Goal: Task Accomplishment & Management: Manage account settings

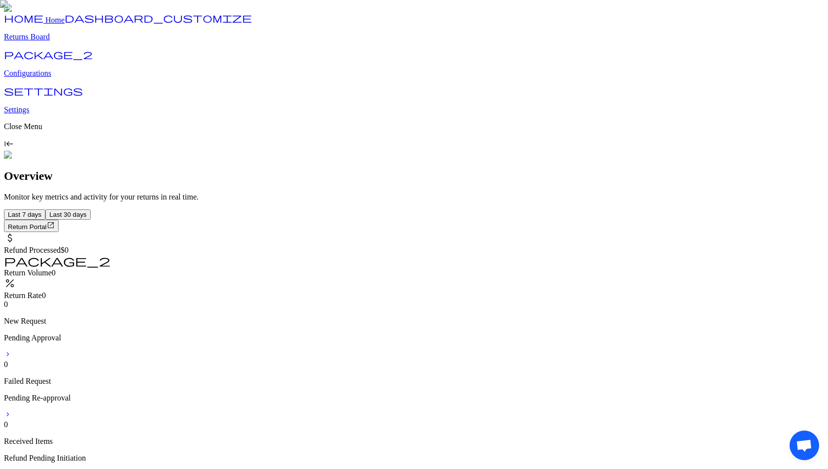
click at [45, 78] on p "Configurations" at bounding box center [414, 73] width 820 height 9
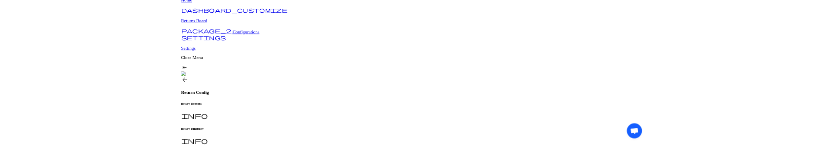
scroll to position [38, 0]
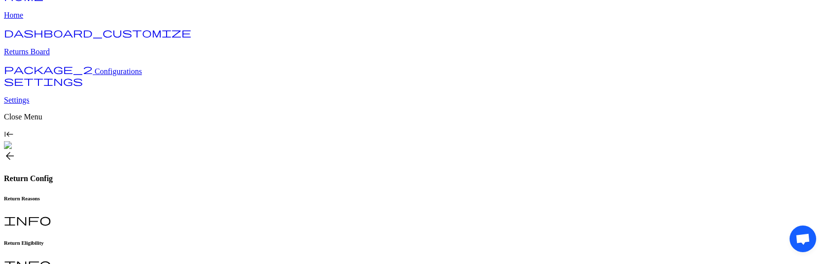
scroll to position [22, 0]
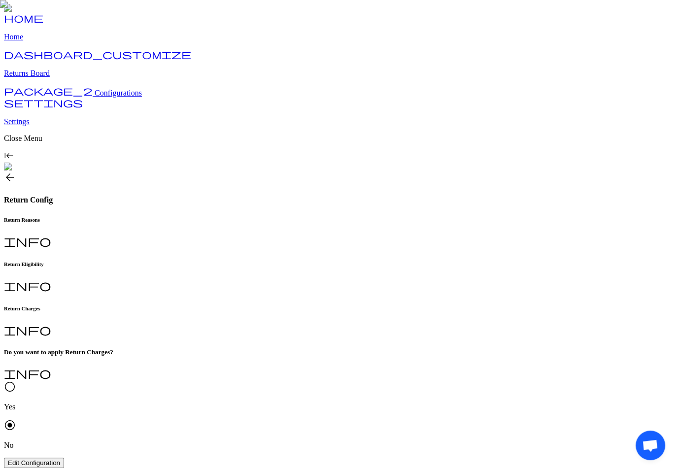
click at [60, 263] on span "Edit Configuration" at bounding box center [34, 462] width 52 height 7
click at [16, 263] on span "radio_button_unchecked" at bounding box center [10, 387] width 12 height 12
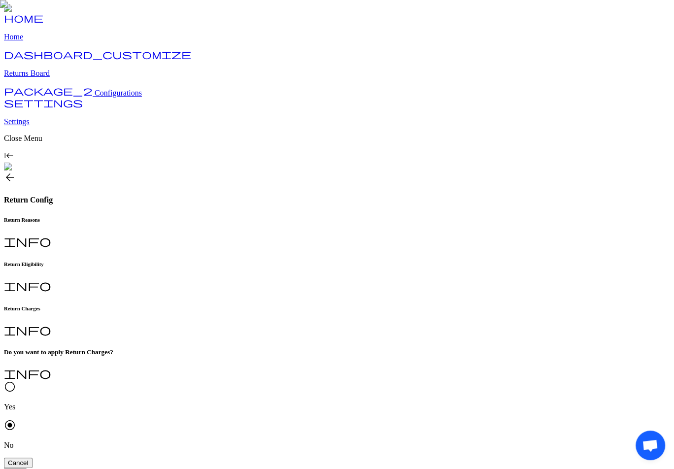
click at [16, 263] on span "radio_button_unchecked" at bounding box center [10, 387] width 12 height 12
click at [29, 263] on span "Cancel" at bounding box center [18, 462] width 21 height 7
click at [60, 263] on span "Edit Configuration" at bounding box center [34, 462] width 52 height 7
click at [16, 263] on span "radio_button_unchecked" at bounding box center [10, 387] width 12 height 12
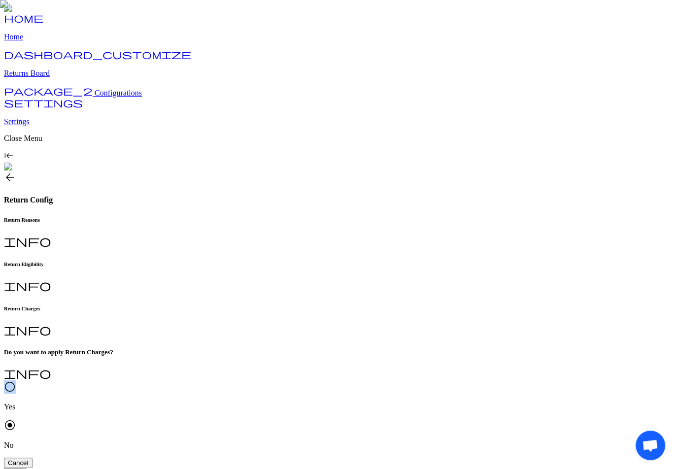
click at [16, 263] on span "radio_button_unchecked" at bounding box center [10, 387] width 12 height 12
click at [281, 263] on div "Cancel Save" at bounding box center [337, 468] width 666 height 21
click at [16, 263] on span "radio_button_unchecked" at bounding box center [10, 387] width 12 height 12
click at [407, 263] on div "Cancel Save" at bounding box center [337, 468] width 666 height 21
click at [29, 263] on span "Cancel" at bounding box center [18, 462] width 21 height 7
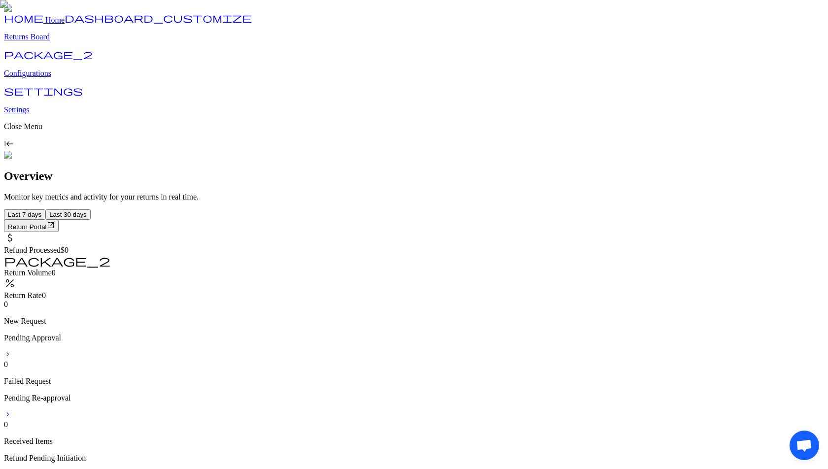
click at [54, 78] on p "Configurations" at bounding box center [414, 73] width 820 height 9
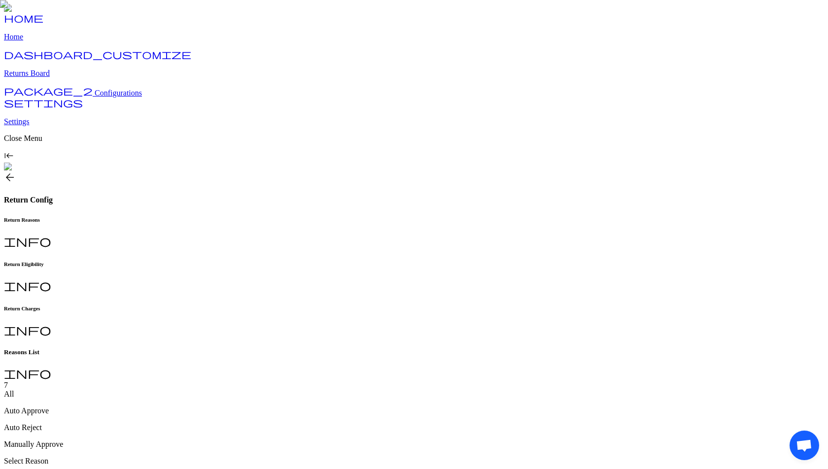
click at [327, 305] on h6 "Return Charges" at bounding box center [414, 308] width 820 height 6
click at [60, 459] on span "Edit Configuration" at bounding box center [34, 462] width 52 height 7
click at [29, 459] on span "Cancel" at bounding box center [18, 462] width 21 height 7
click at [60, 459] on span "Edit Configuration" at bounding box center [34, 462] width 52 height 7
click at [16, 381] on span "radio_button_unchecked" at bounding box center [10, 387] width 12 height 12
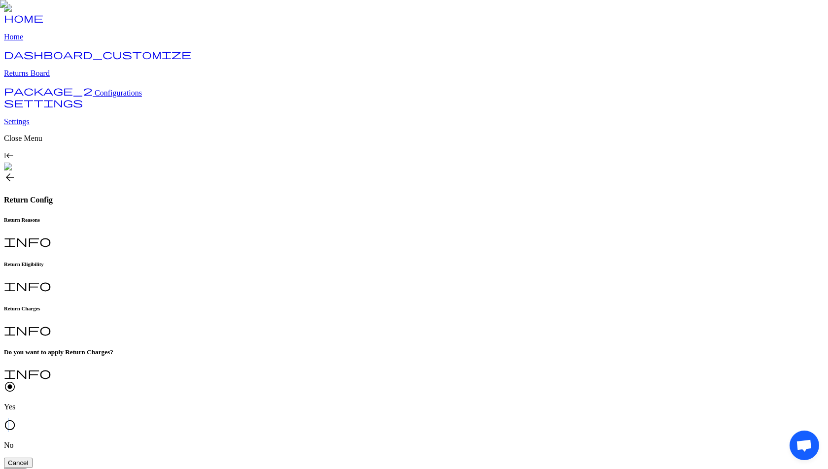
click at [16, 419] on span "radio_button_unchecked" at bounding box center [10, 425] width 12 height 12
click at [16, 381] on span "radio_button_unchecked" at bounding box center [10, 387] width 12 height 12
click at [16, 419] on span "radio_button_unchecked" at bounding box center [10, 425] width 12 height 12
click at [16, 381] on span "radio_button_unchecked" at bounding box center [10, 387] width 12 height 12
click at [27, 468] on button "Save" at bounding box center [15, 473] width 23 height 10
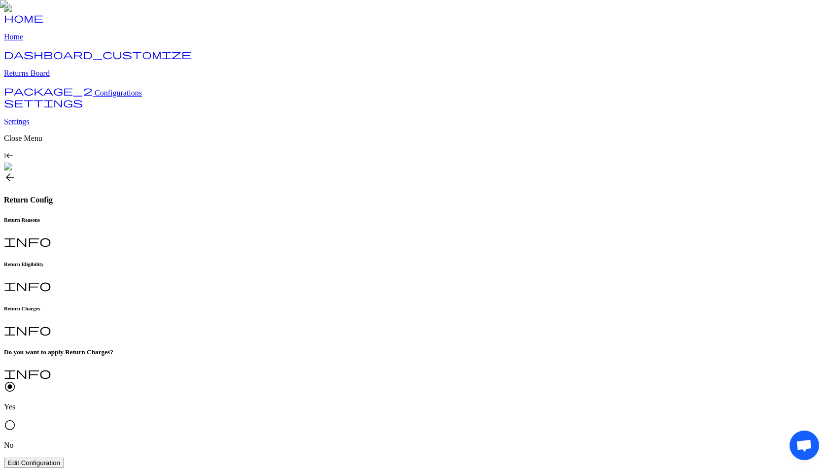
click at [196, 381] on div "radio_button_checked Yes radio_button_unchecked No" at bounding box center [414, 415] width 820 height 69
click at [60, 459] on span "Edit Configuration" at bounding box center [34, 462] width 52 height 7
click at [16, 419] on span "radio_button_unchecked" at bounding box center [10, 425] width 12 height 12
click at [16, 381] on span "radio_button_unchecked" at bounding box center [10, 387] width 12 height 12
click at [33, 458] on button "Cancel" at bounding box center [18, 463] width 29 height 10
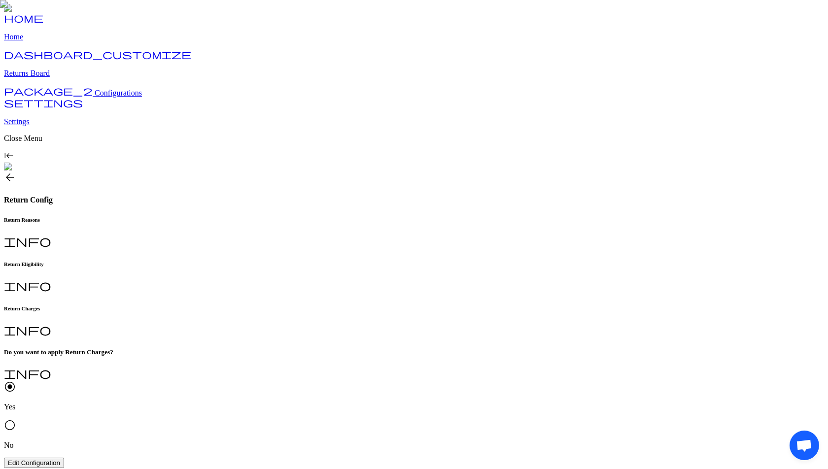
click at [60, 459] on span "Edit Configuration" at bounding box center [34, 462] width 52 height 7
click at [16, 419] on span "radio_button_unchecked" at bounding box center [10, 425] width 12 height 12
click at [23, 468] on span "Save" at bounding box center [15, 472] width 15 height 7
click at [60, 459] on span "Edit Configuration" at bounding box center [34, 462] width 52 height 7
click at [16, 381] on span "radio_button_unchecked" at bounding box center [10, 387] width 12 height 12
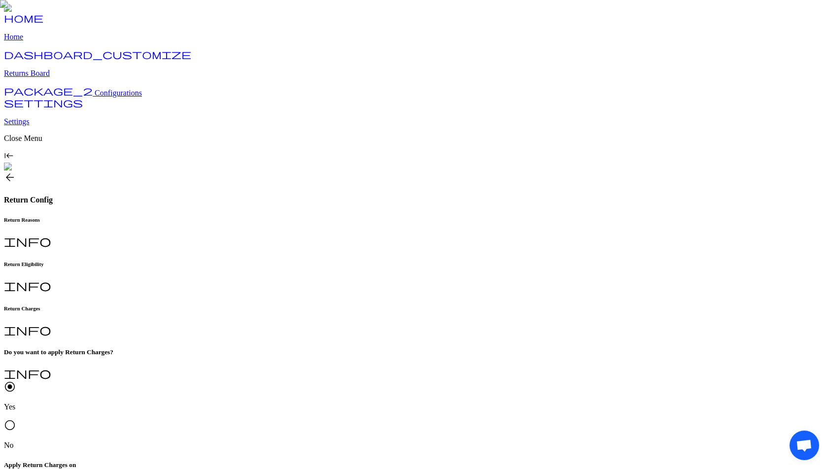
click at [16, 381] on span "radio_button_checked" at bounding box center [10, 387] width 12 height 12
click at [64, 458] on button "Edit Configuration" at bounding box center [34, 463] width 60 height 10
click at [33, 458] on button "Cancel" at bounding box center [18, 463] width 29 height 10
click at [60, 459] on span "Edit Configuration" at bounding box center [34, 462] width 52 height 7
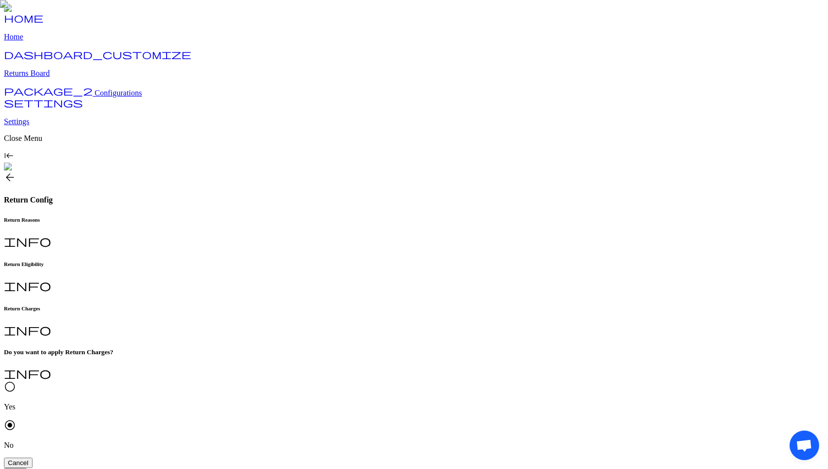
click at [23, 468] on span "Save" at bounding box center [15, 472] width 15 height 7
click at [60, 459] on span "Edit Configuration" at bounding box center [34, 462] width 52 height 7
click at [16, 381] on span "radio_button_unchecked" at bounding box center [10, 387] width 12 height 12
click at [60, 459] on span "Edit Configuration" at bounding box center [34, 462] width 52 height 7
click at [16, 381] on span "radio_button_unchecked" at bounding box center [10, 387] width 12 height 12
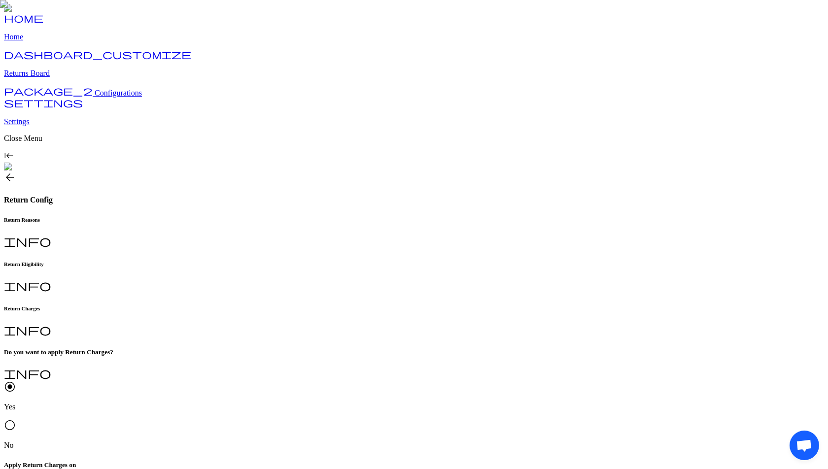
click at [64, 458] on button "Edit Configuration" at bounding box center [34, 463] width 60 height 10
click at [16, 381] on span "radio_button_unchecked" at bounding box center [10, 387] width 12 height 12
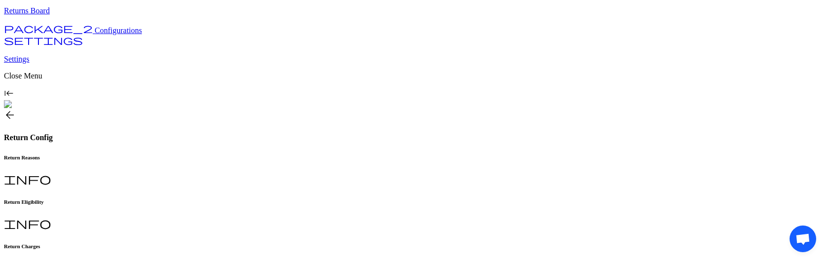
scroll to position [60, 0]
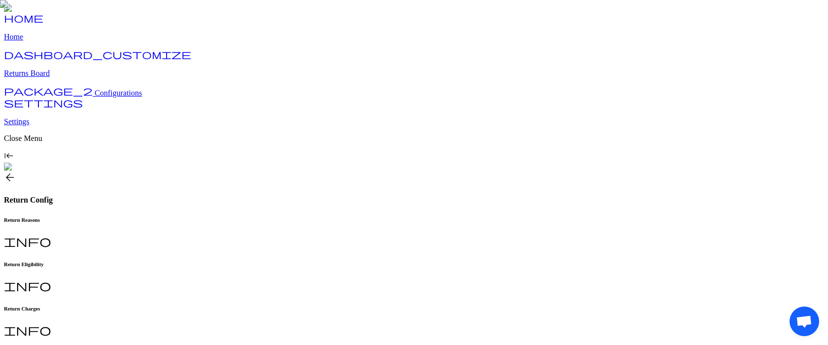
scroll to position [33, 0]
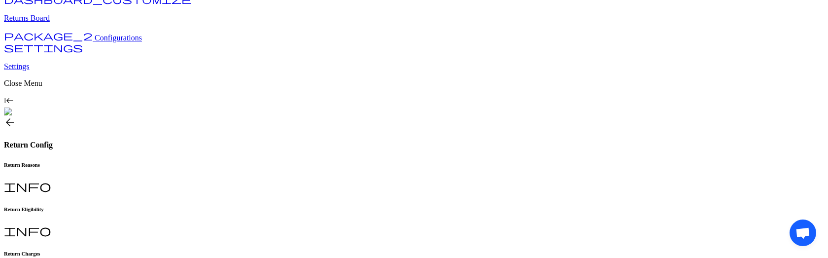
scroll to position [57, 0]
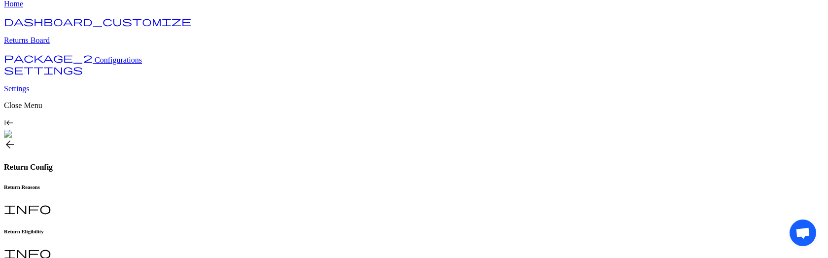
scroll to position [34, 0]
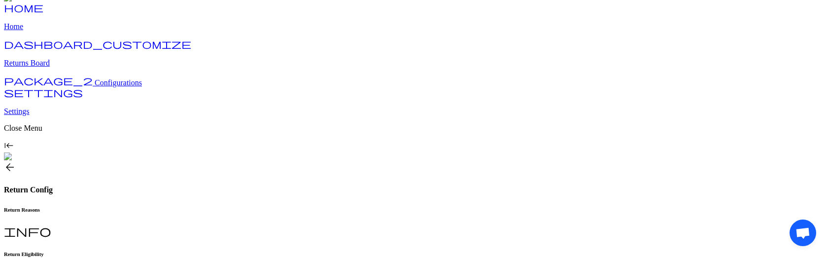
scroll to position [3, 0]
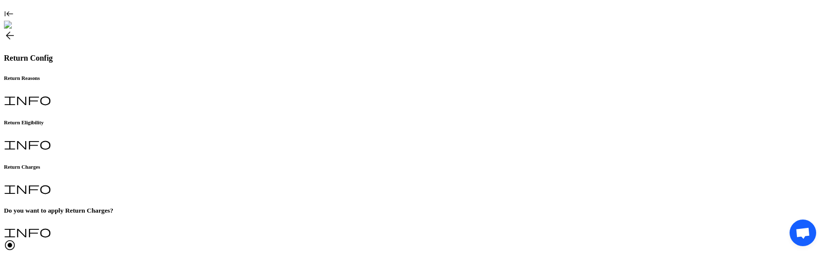
scroll to position [135, 0]
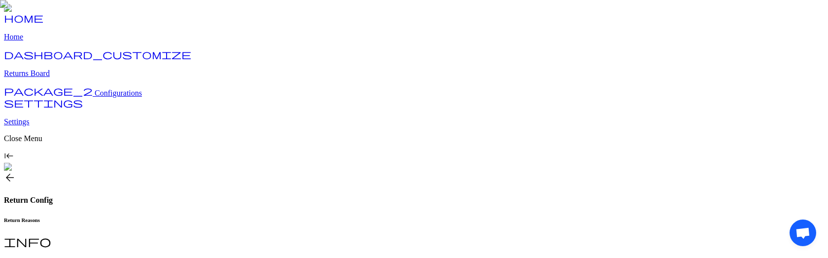
scroll to position [38, 0]
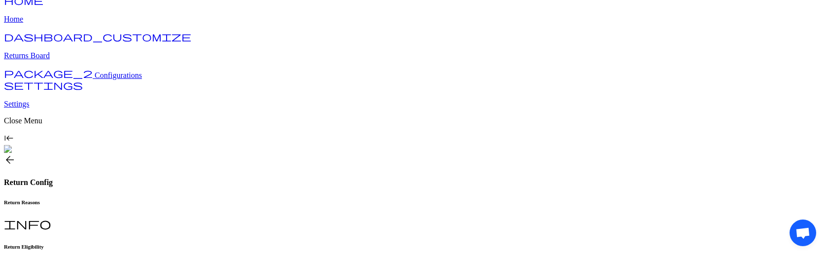
scroll to position [20, 0]
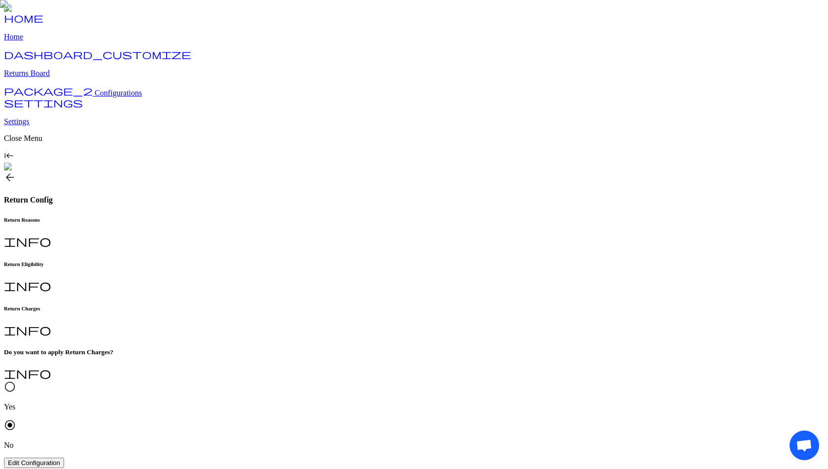
click at [60, 459] on span "Edit Configuration" at bounding box center [34, 462] width 52 height 7
click at [16, 381] on span "radio_button_unchecked" at bounding box center [10, 387] width 12 height 12
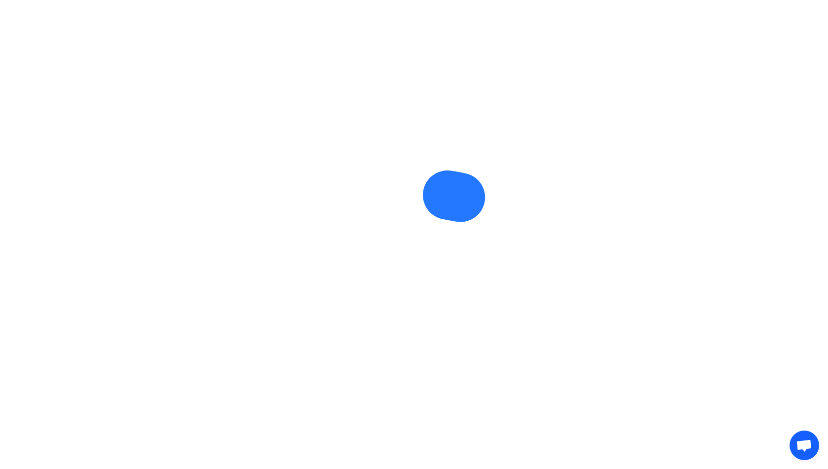
click at [542, 4] on div at bounding box center [414, 4] width 820 height 0
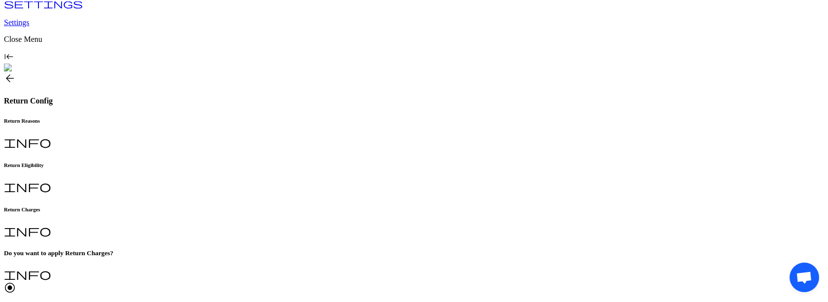
scroll to position [98, 0]
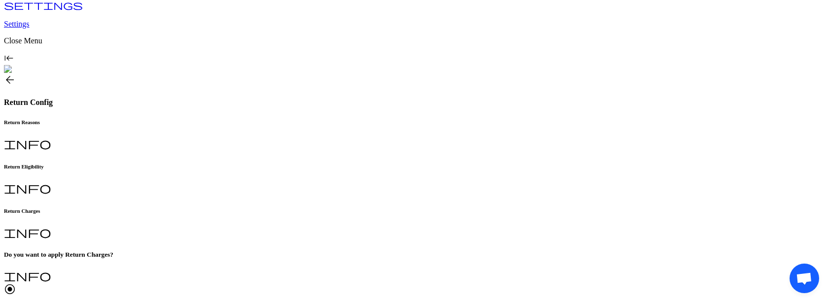
type input "*"
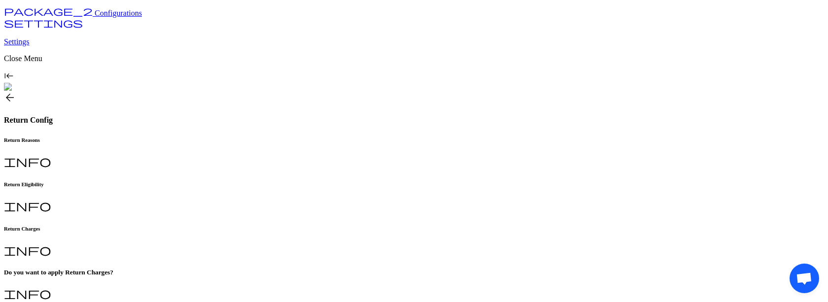
scroll to position [82, 0]
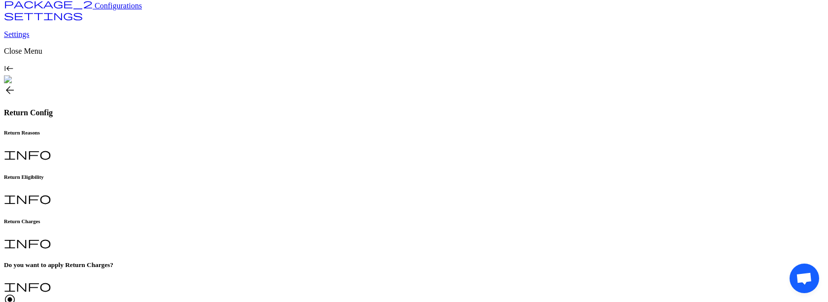
scroll to position [98, 0]
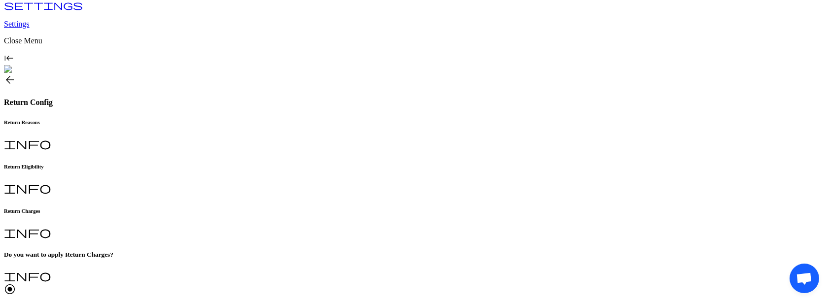
type input "*"
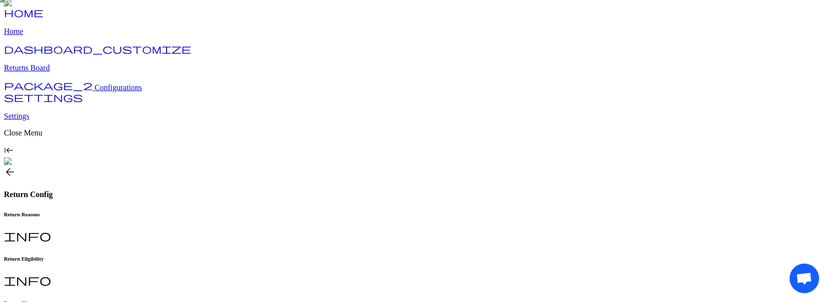
scroll to position [0, 0]
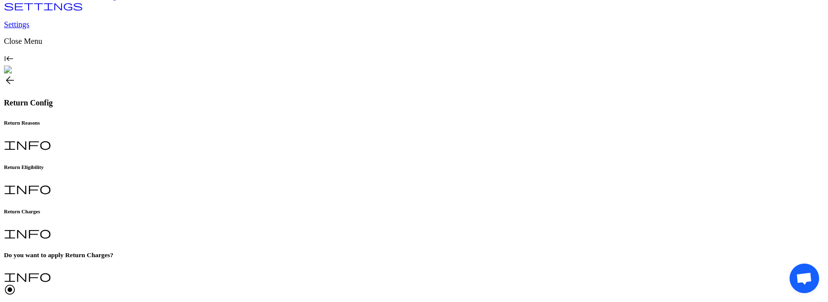
scroll to position [98, 0]
type input "*"
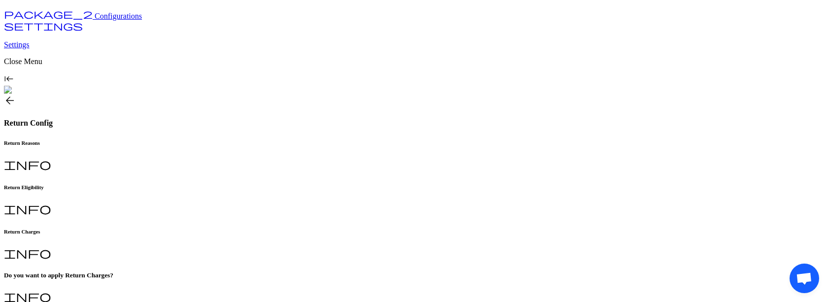
scroll to position [98, 0]
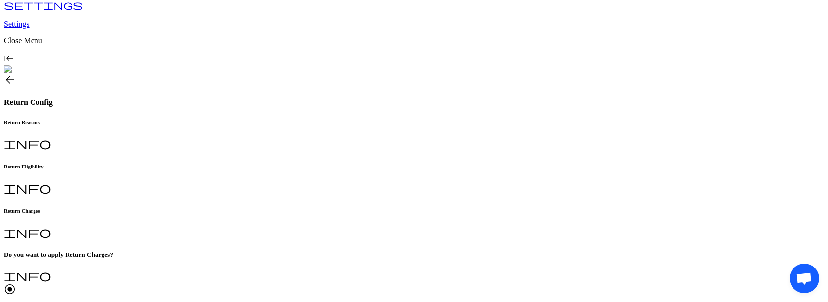
type input "*"
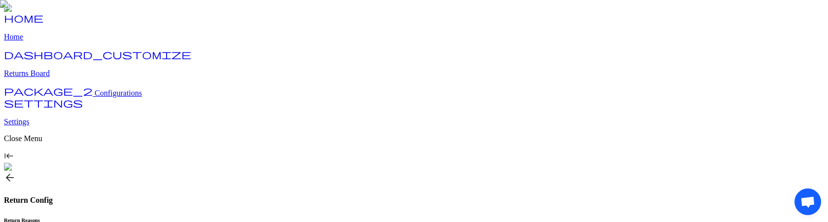
scroll to position [28, 0]
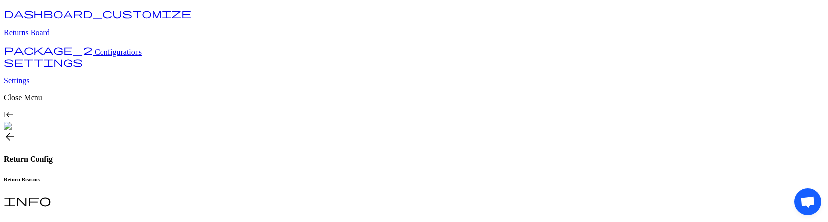
scroll to position [47, 0]
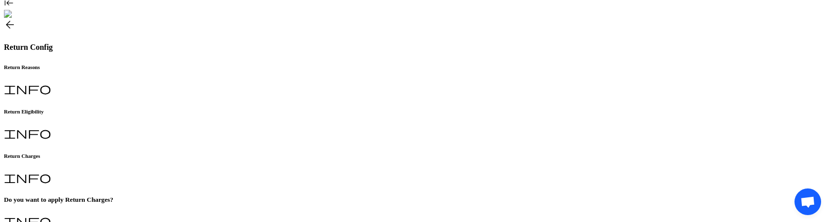
scroll to position [155, 0]
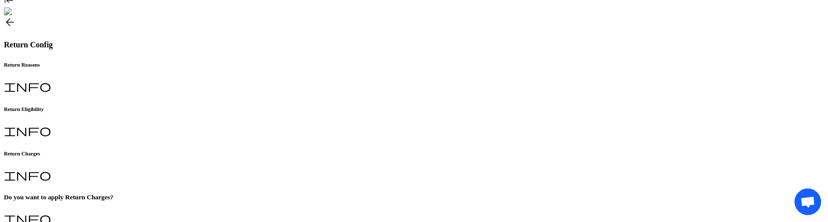
type input "*"
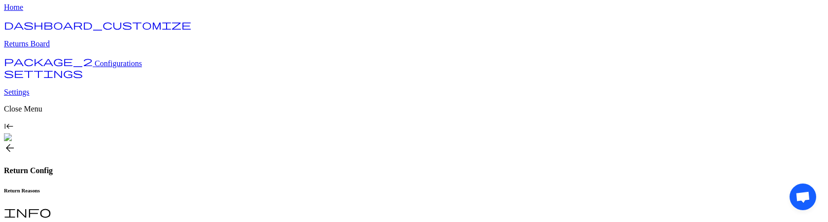
scroll to position [22, 0]
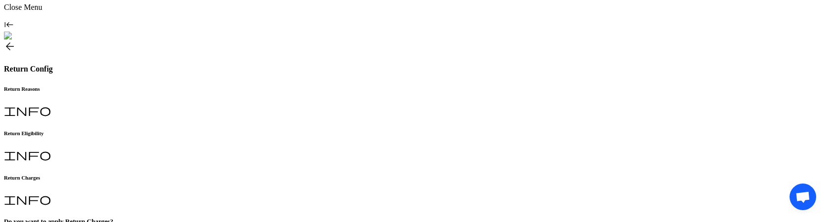
scroll to position [132, 0]
type input "*"
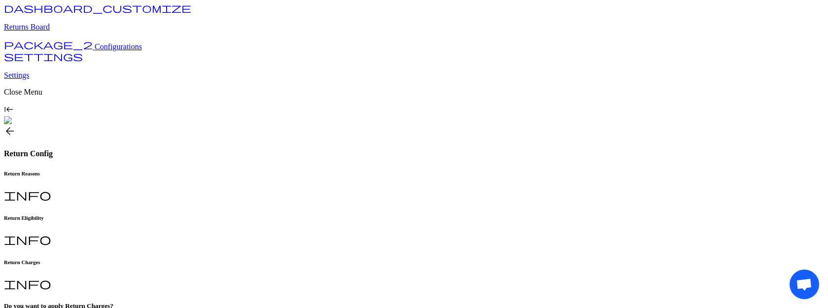
scroll to position [92, 0]
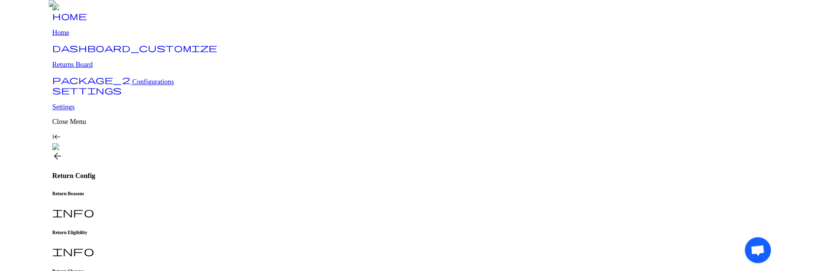
scroll to position [92, 0]
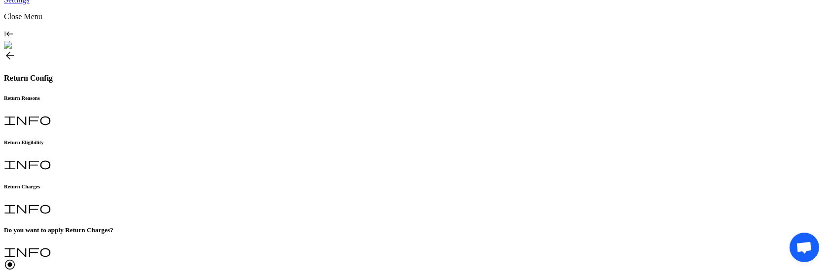
scroll to position [90, 0]
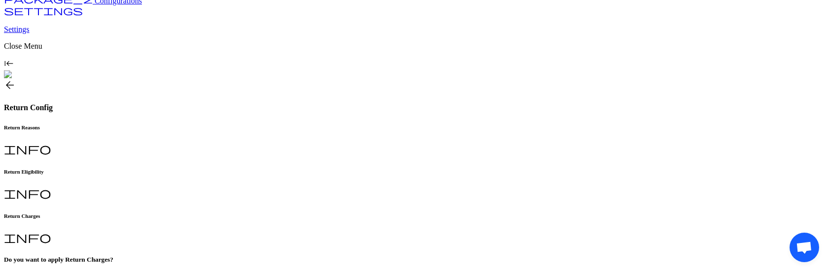
scroll to position [93, 0]
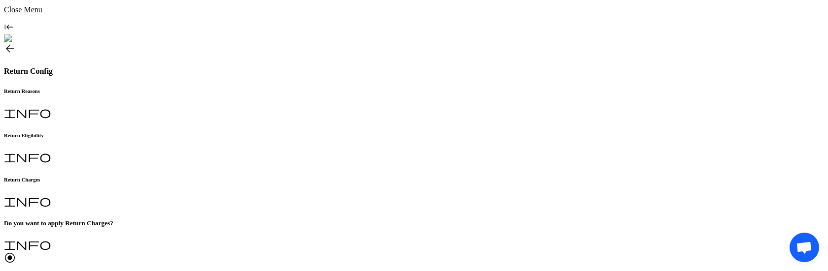
scroll to position [118, 0]
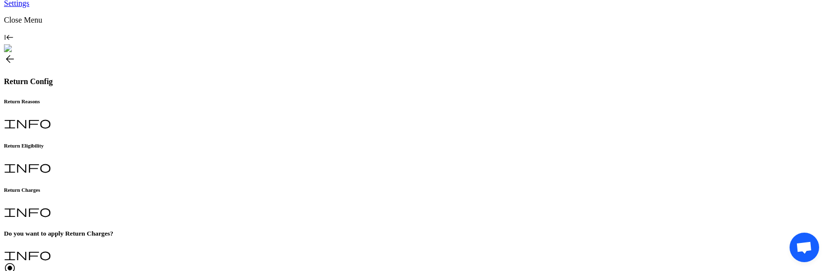
type input "*"
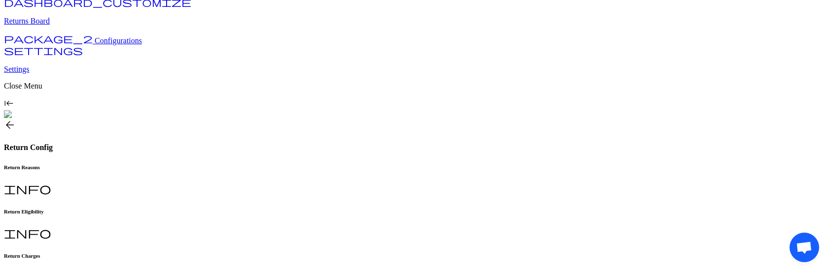
scroll to position [57, 0]
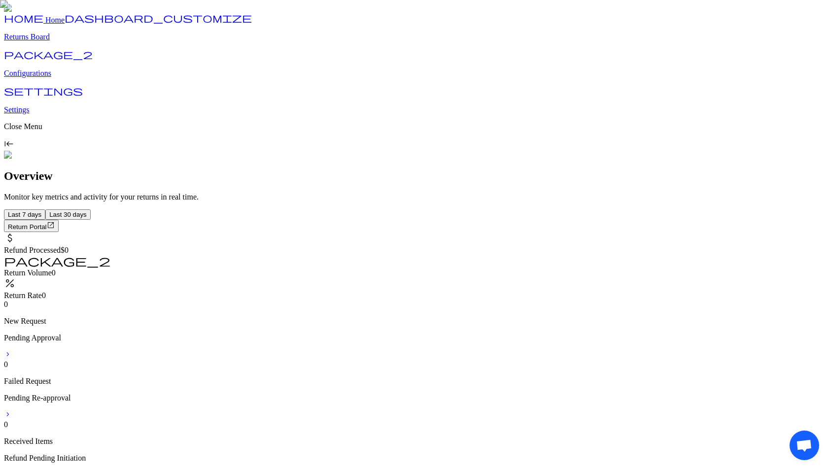
click at [42, 78] on p "Configurations" at bounding box center [414, 73] width 820 height 9
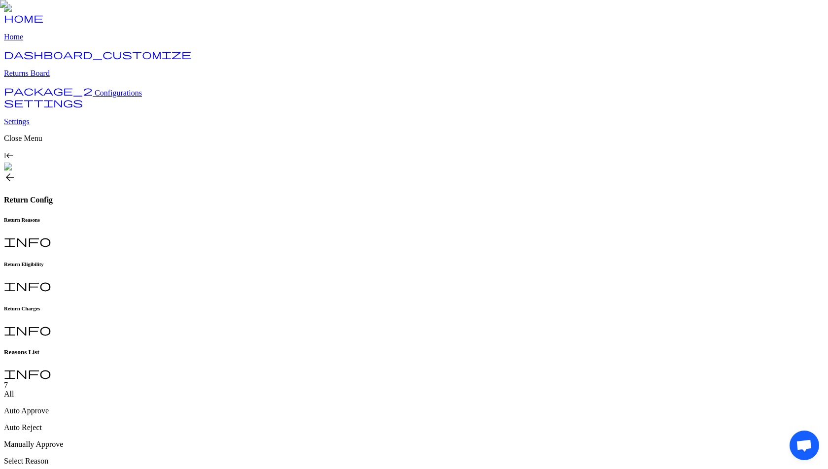
click at [333, 305] on h6 "Return Charges" at bounding box center [414, 308] width 820 height 6
click at [64, 458] on button "Edit Configuration" at bounding box center [34, 463] width 60 height 10
click at [16, 381] on span "radio_button_unchecked" at bounding box center [10, 387] width 12 height 12
type input "*"
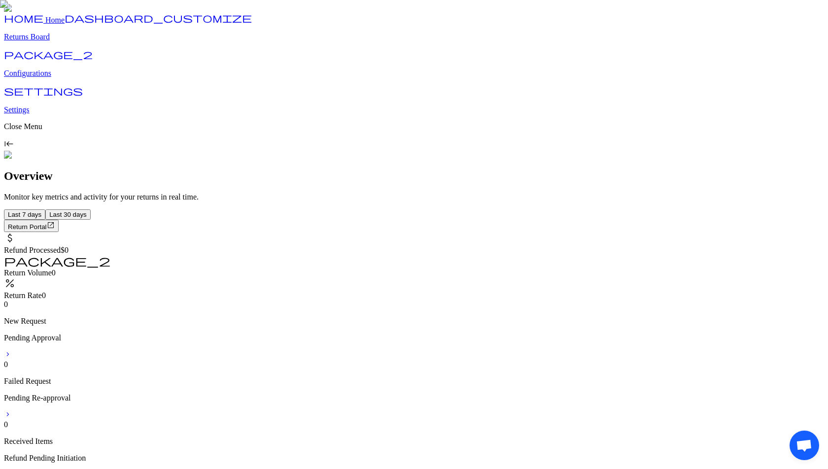
click at [49, 78] on p "Configurations" at bounding box center [414, 73] width 820 height 9
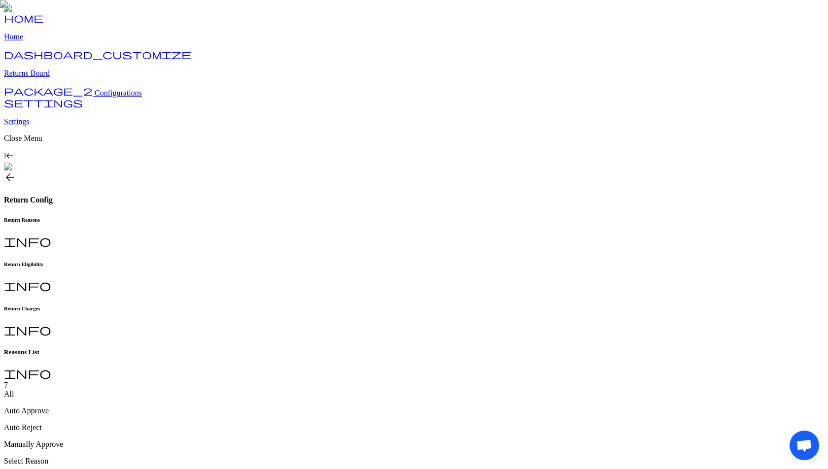
click at [336, 305] on div "Return Charges info" at bounding box center [414, 321] width 820 height 32
click at [60, 459] on span "Edit Configuration" at bounding box center [34, 462] width 52 height 7
click at [16, 381] on span "radio_button_unchecked" at bounding box center [10, 387] width 12 height 12
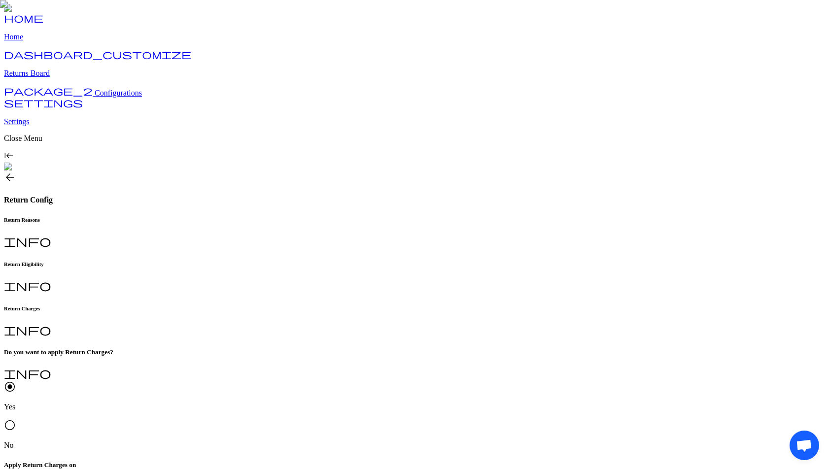
drag, startPoint x: 563, startPoint y: 372, endPoint x: 585, endPoint y: 433, distance: 65.0
drag, startPoint x: 564, startPoint y: 399, endPoint x: 551, endPoint y: 347, distance: 53.8
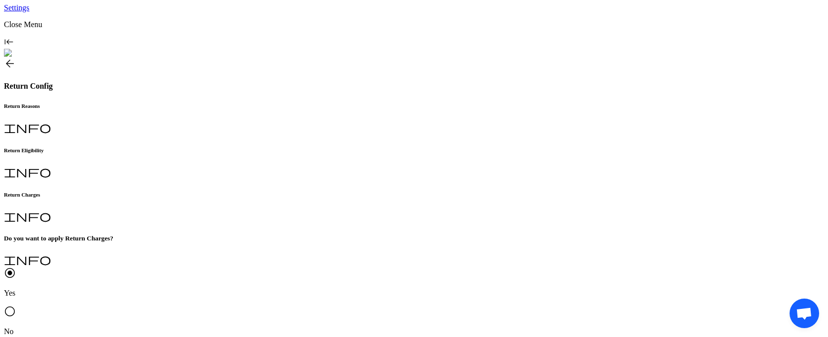
scroll to position [114, 0]
drag, startPoint x: 563, startPoint y: 266, endPoint x: 560, endPoint y: 274, distance: 8.4
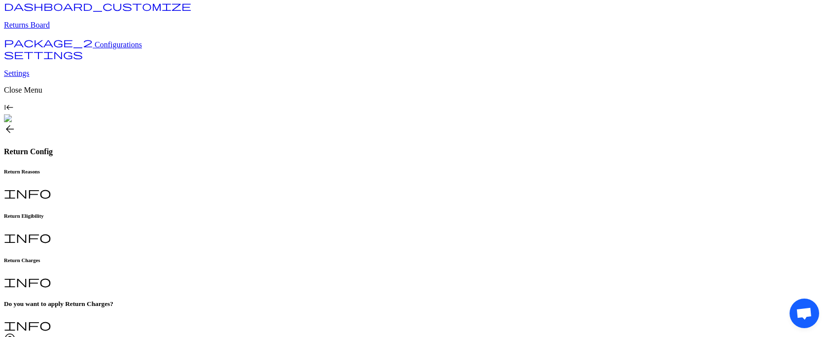
scroll to position [51, 0]
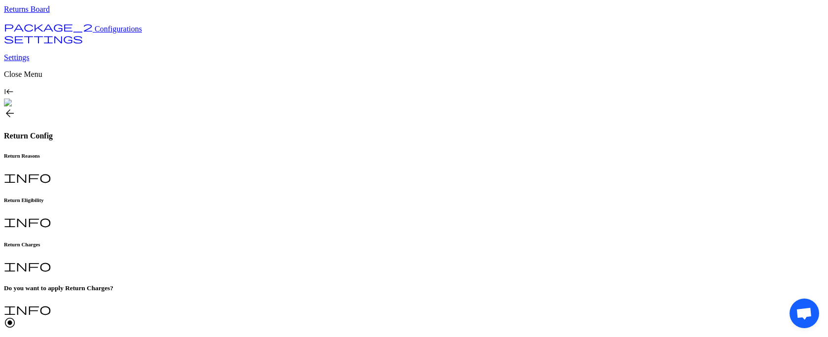
scroll to position [60, 0]
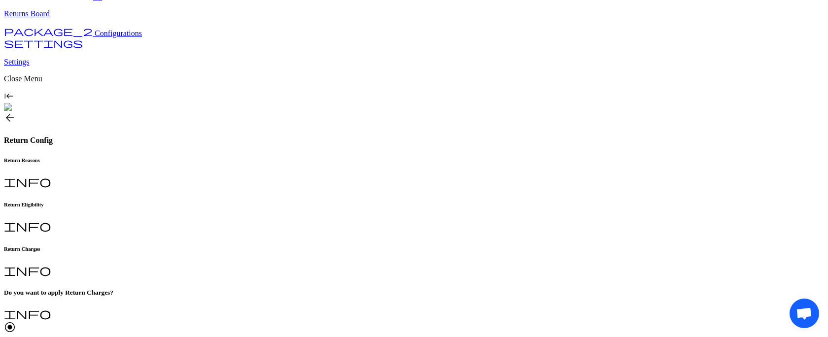
drag, startPoint x: 801, startPoint y: 303, endPoint x: 709, endPoint y: 235, distance: 114.4
click at [709, 235] on body "home Home dashboard_customize Returns Board package_2 Configurations settings S…" at bounding box center [414, 334] width 820 height 781
drag, startPoint x: 31, startPoint y: 39, endPoint x: 29, endPoint y: 204, distance: 164.5
click at [27, 199] on body "home Home dashboard_customize Returns Board package_2 Configurations settings S…" at bounding box center [414, 334] width 820 height 781
drag, startPoint x: 19, startPoint y: 305, endPoint x: 102, endPoint y: 93, distance: 228.5
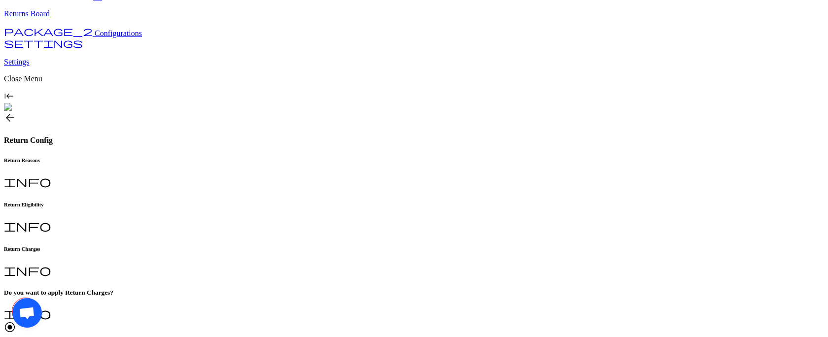
click at [102, 93] on body "home Home dashboard_customize Returns Board package_2 Configurations settings S…" at bounding box center [414, 334] width 820 height 781
drag, startPoint x: 798, startPoint y: 32, endPoint x: 827, endPoint y: 250, distance: 219.7
click at [824, 250] on body "home Home dashboard_customize Returns Board package_2 Configurations settings S…" at bounding box center [414, 334] width 820 height 781
drag, startPoint x: 701, startPoint y: 294, endPoint x: 684, endPoint y: 285, distance: 19.6
click at [684, 285] on body "home Home dashboard_customize Returns Board package_2 Configurations settings S…" at bounding box center [414, 334] width 820 height 781
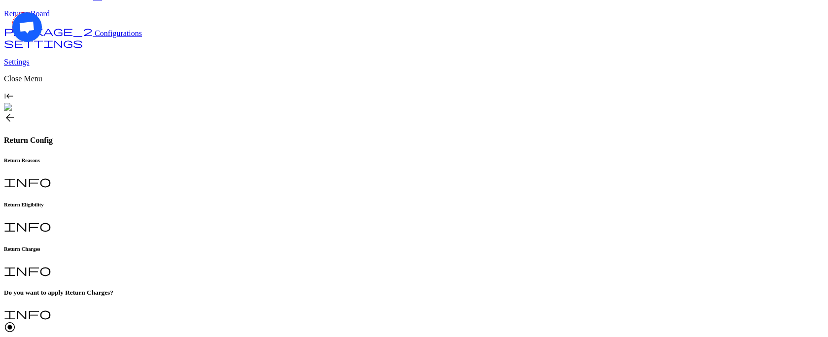
click at [26, 28] on span "Open chat" at bounding box center [27, 28] width 16 height 14
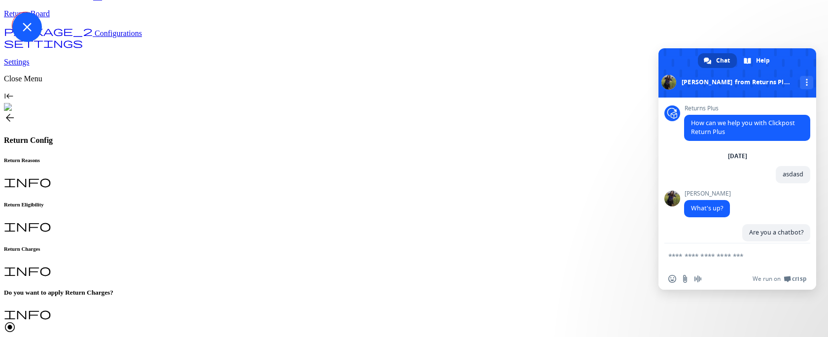
scroll to position [54, 0]
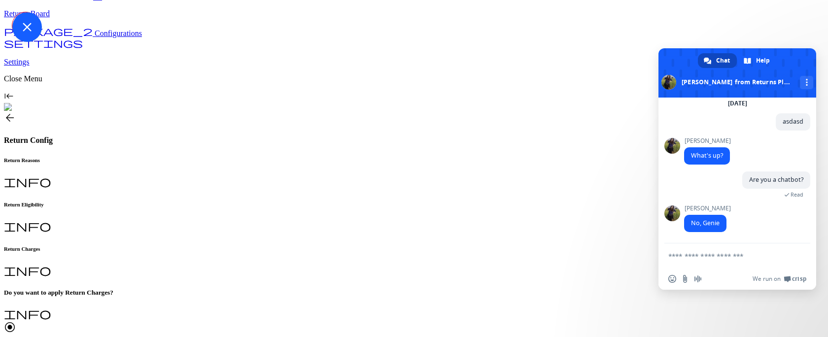
click at [26, 28] on span "Close chat" at bounding box center [27, 27] width 9 height 9
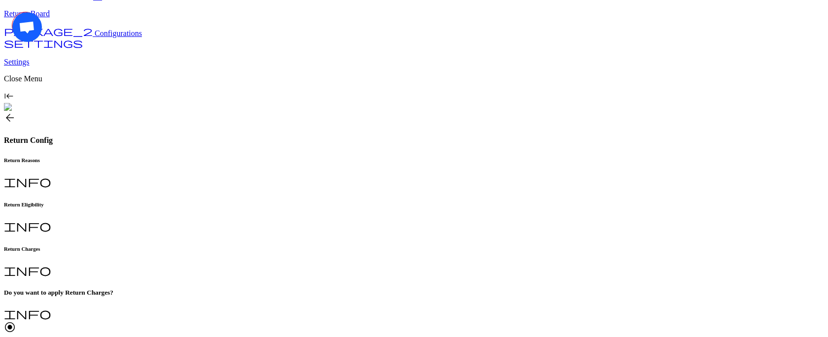
drag, startPoint x: 26, startPoint y: 28, endPoint x: 0, endPoint y: 129, distance: 104.8
click at [4, 129] on body "home Home dashboard_customize Returns Board package_2 Configurations settings S…" at bounding box center [414, 334] width 820 height 781
drag, startPoint x: 19, startPoint y: 311, endPoint x: 65, endPoint y: 273, distance: 59.5
click at [65, 273] on body "home Home dashboard_customize Returns Board package_2 Configurations settings S…" at bounding box center [414, 334] width 820 height 781
drag, startPoint x: 803, startPoint y: 36, endPoint x: 827, endPoint y: 166, distance: 131.8
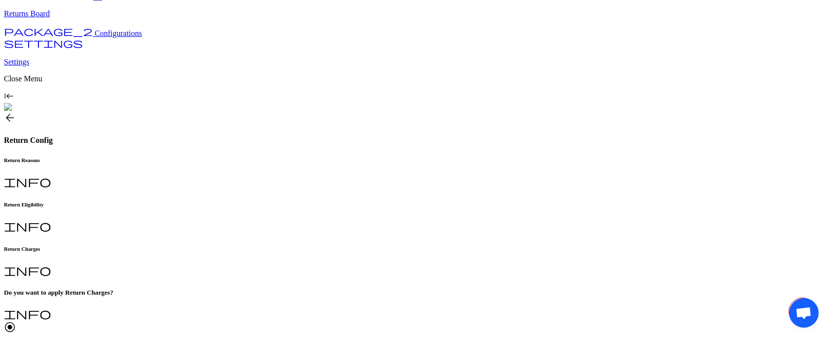
click at [824, 166] on body "home Home dashboard_customize Returns Board package_2 Configurations settings S…" at bounding box center [414, 334] width 820 height 781
drag, startPoint x: 812, startPoint y: 325, endPoint x: 686, endPoint y: 270, distance: 137.0
click at [686, 270] on body "home Home dashboard_customize Returns Board package_2 Configurations settings S…" at bounding box center [414, 334] width 820 height 781
drag, startPoint x: 32, startPoint y: 39, endPoint x: 0, endPoint y: 107, distance: 74.7
click at [4, 107] on body "home Home dashboard_customize Returns Board package_2 Configurations settings S…" at bounding box center [414, 334] width 820 height 781
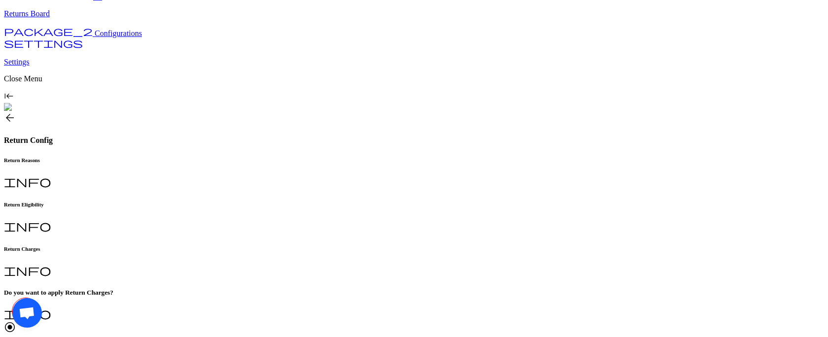
drag, startPoint x: 26, startPoint y: 324, endPoint x: 87, endPoint y: 303, distance: 63.9
click at [87, 303] on body "home Home dashboard_customize Returns Board package_2 Configurations settings S…" at bounding box center [414, 334] width 820 height 781
drag, startPoint x: 791, startPoint y: 48, endPoint x: 827, endPoint y: 155, distance: 113.2
click at [824, 155] on body "home Home dashboard_customize Returns Board package_2 Configurations settings S…" at bounding box center [414, 334] width 820 height 781
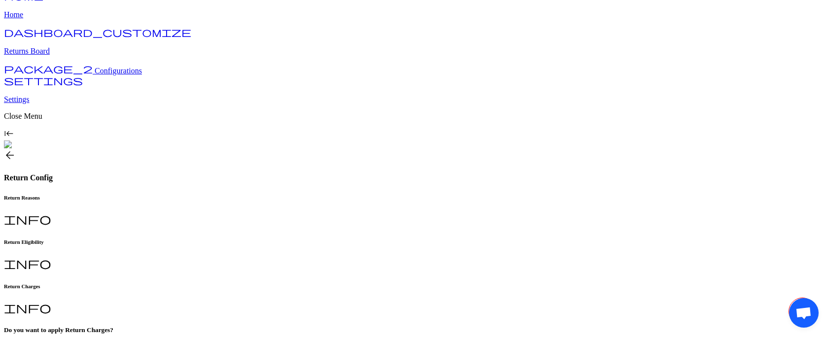
scroll to position [44, 0]
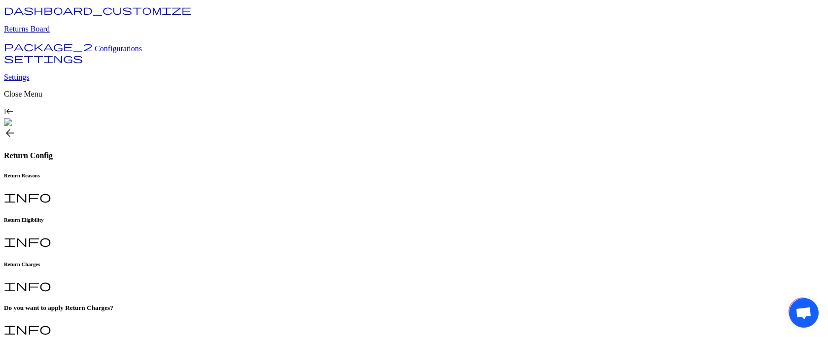
type input "*"
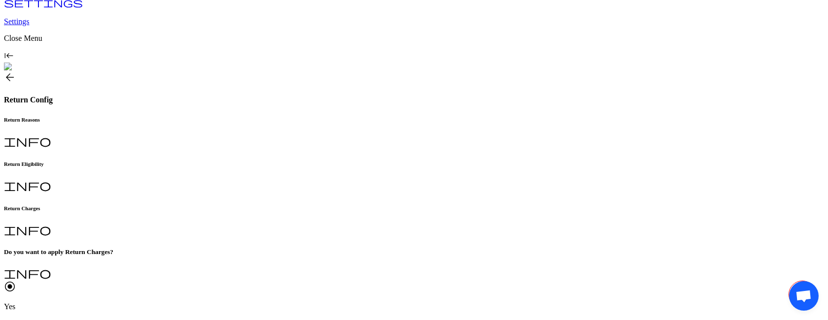
scroll to position [67, 0]
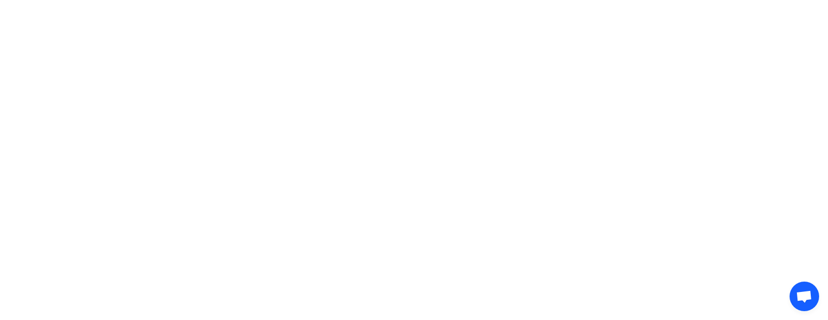
scroll to position [54, 0]
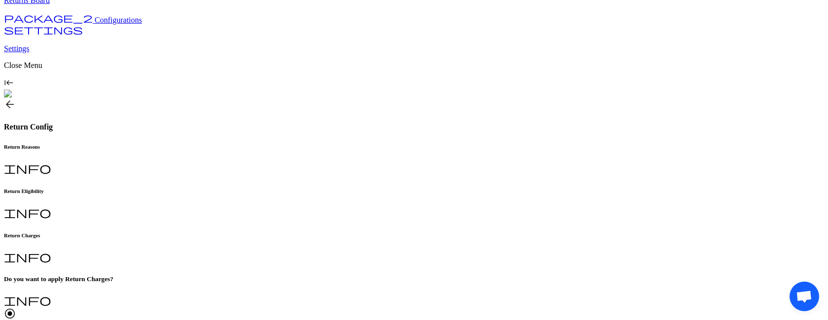
scroll to position [100, 0]
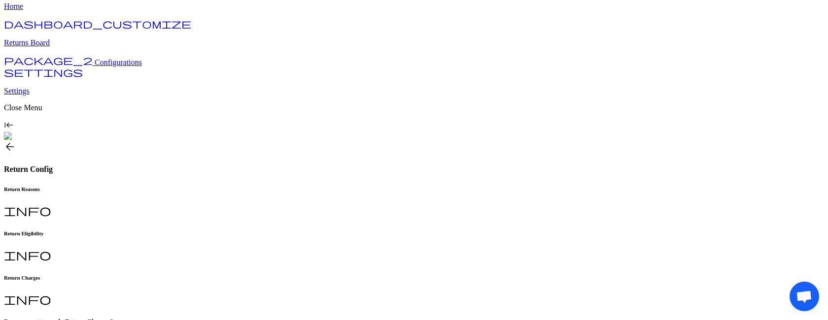
scroll to position [11, 0]
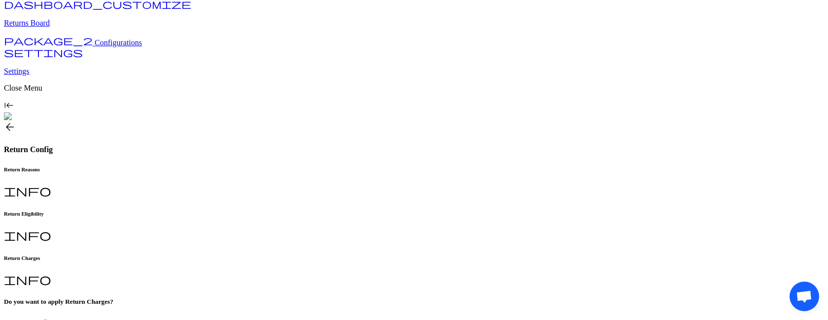
scroll to position [58, 0]
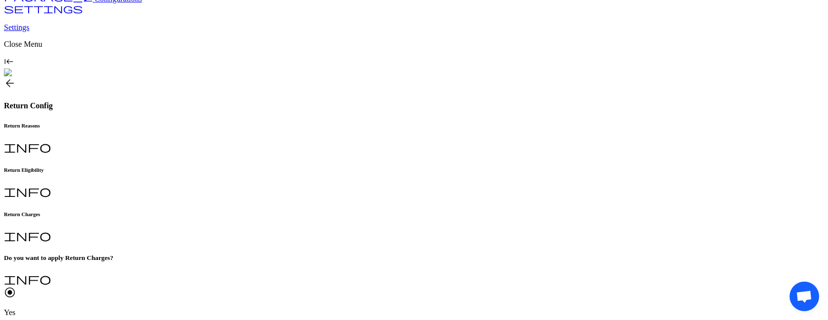
scroll to position [100, 0]
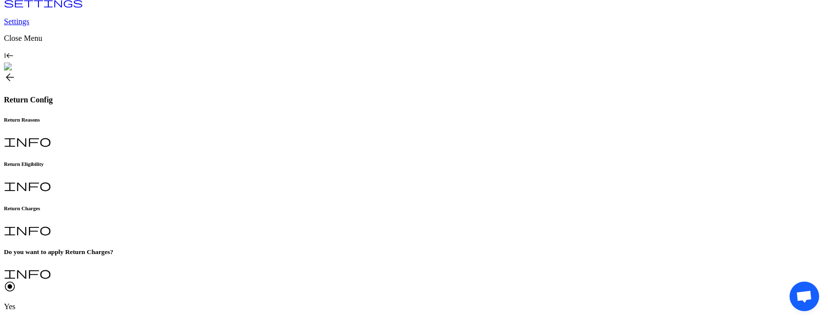
scroll to position [91, 0]
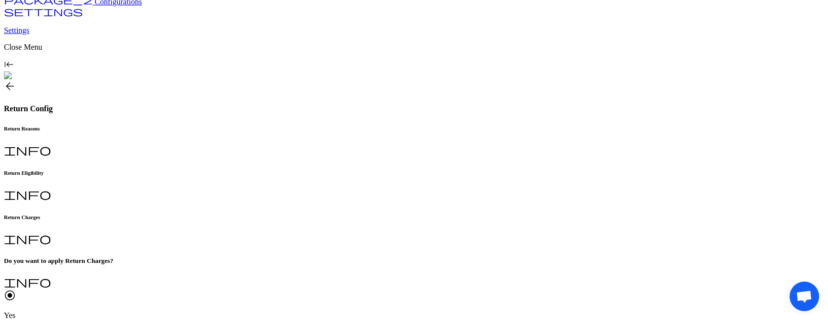
drag, startPoint x: 282, startPoint y: 153, endPoint x: 163, endPoint y: 151, distance: 119.2
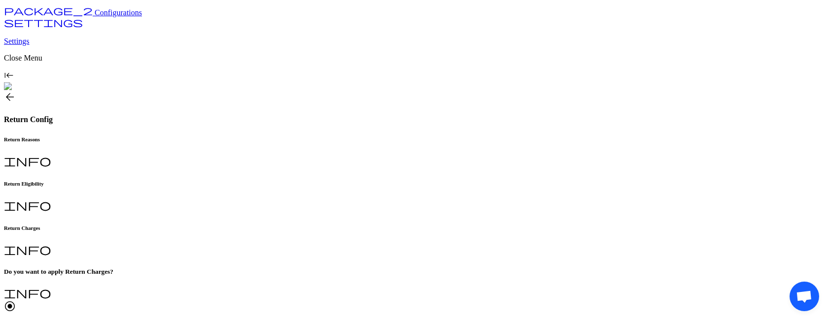
scroll to position [78, 0]
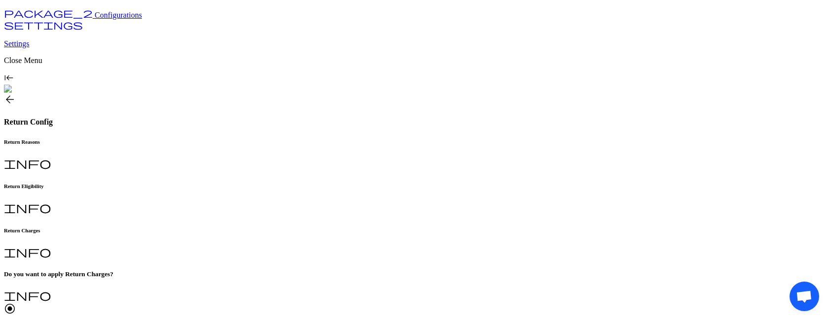
drag, startPoint x: 222, startPoint y: 169, endPoint x: 175, endPoint y: 169, distance: 47.3
copy p "Shipment Level"
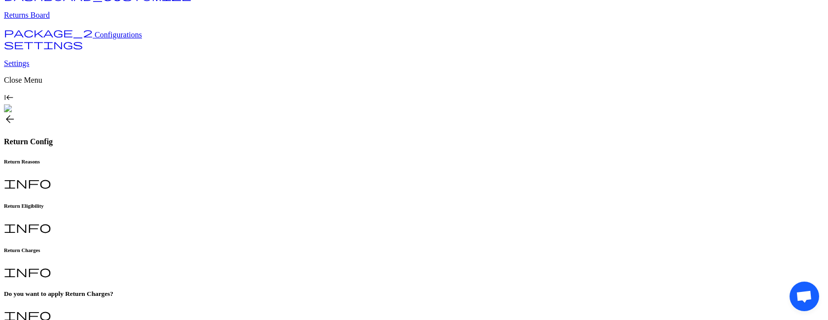
drag, startPoint x: 280, startPoint y: 188, endPoint x: 230, endPoint y: 188, distance: 49.8
copy div "io_button_checked Item Level"
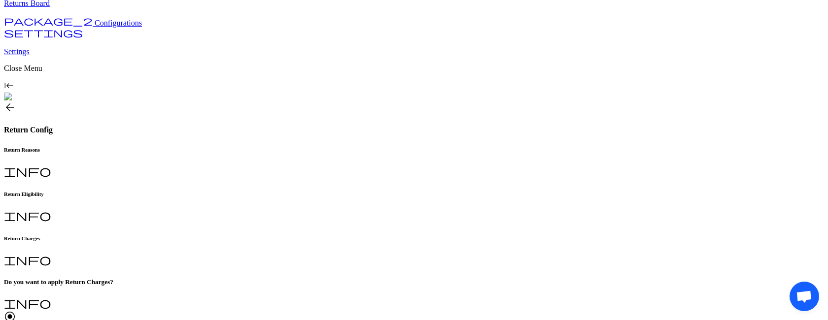
scroll to position [71, 0]
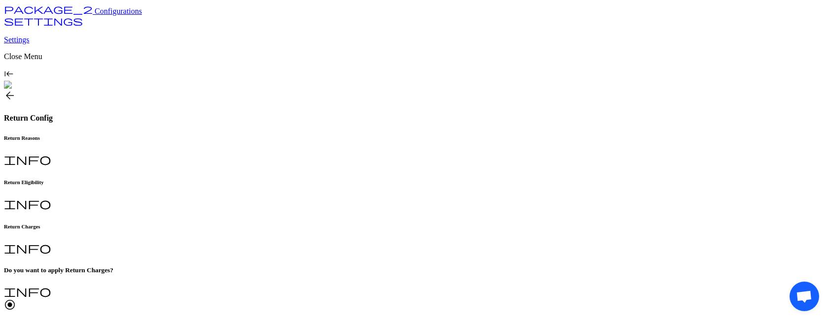
scroll to position [100, 0]
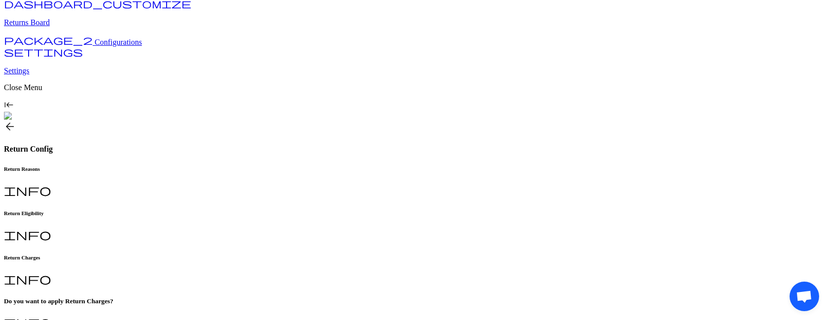
scroll to position [56, 0]
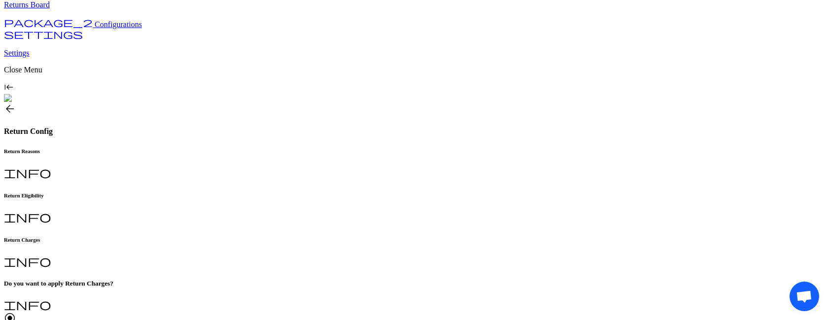
scroll to position [72, 0]
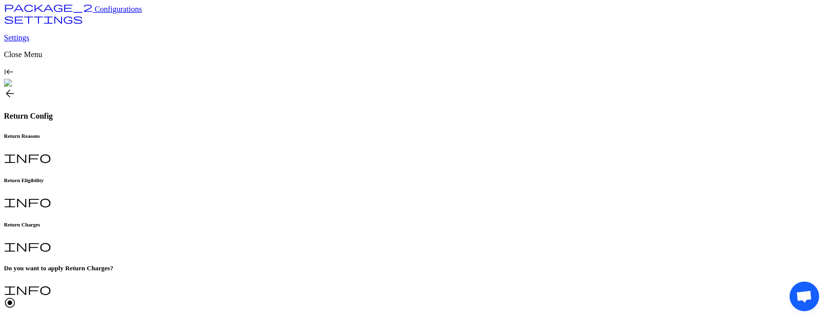
scroll to position [60, 0]
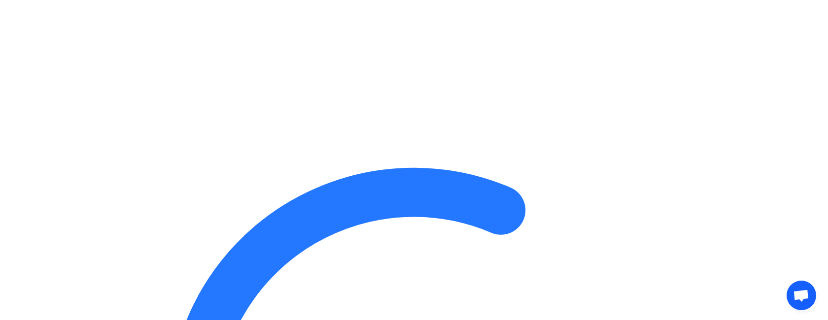
scroll to position [54, 0]
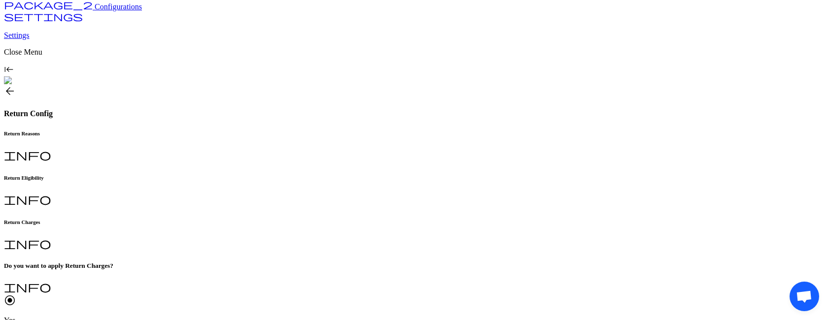
scroll to position [90, 0]
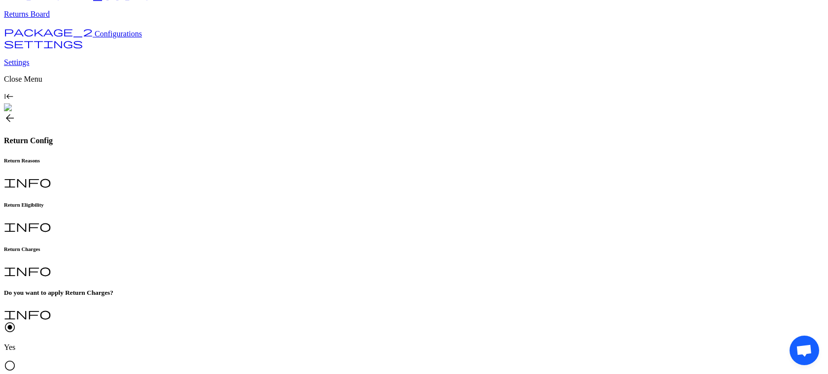
scroll to position [54, 0]
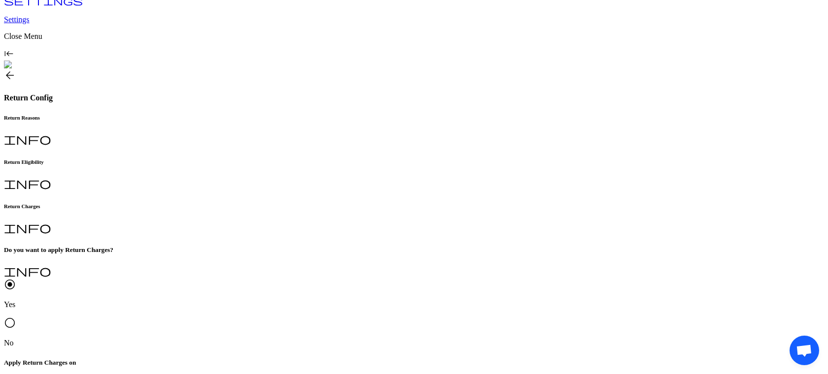
scroll to position [123, 0]
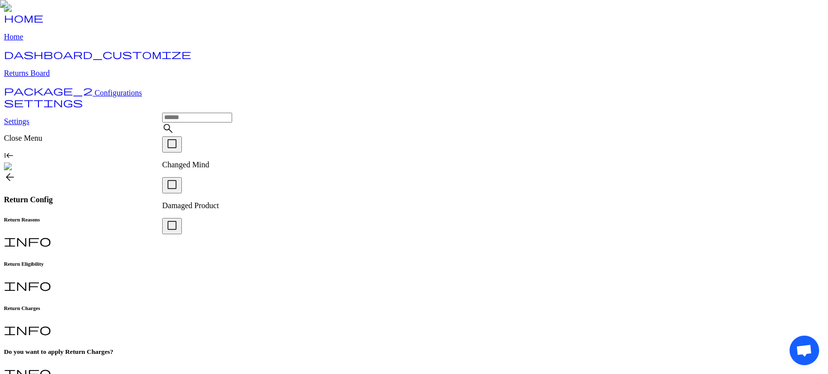
scroll to position [0, 0]
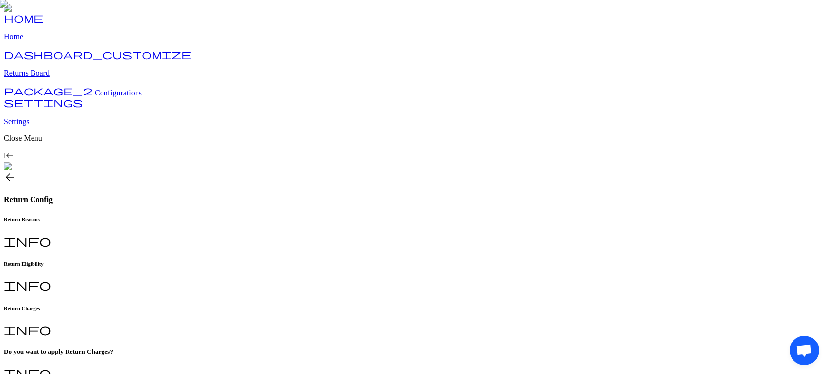
scroll to position [118, 0]
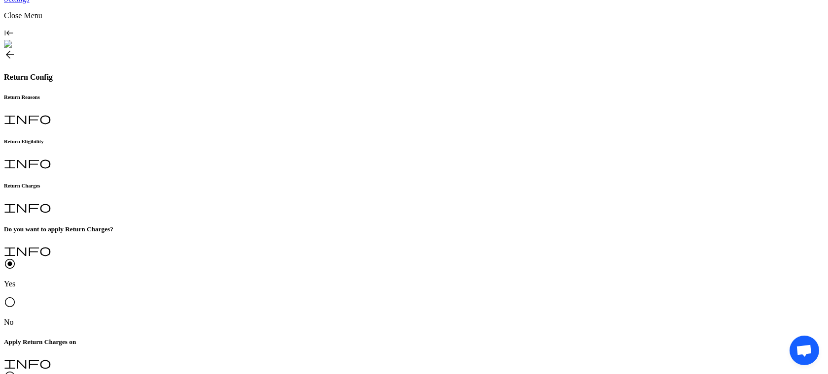
type textarea "**********"
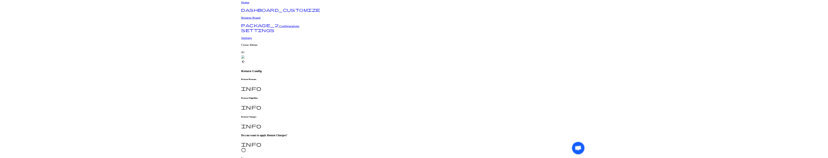
scroll to position [0, 0]
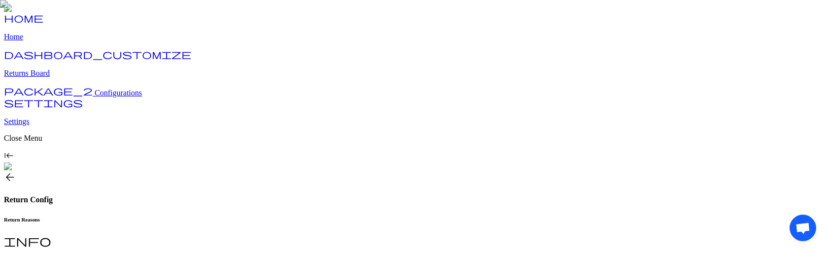
click at [159, 217] on h6 "Return Reasons" at bounding box center [414, 220] width 820 height 6
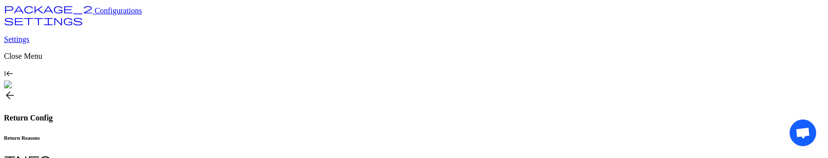
scroll to position [84, 0]
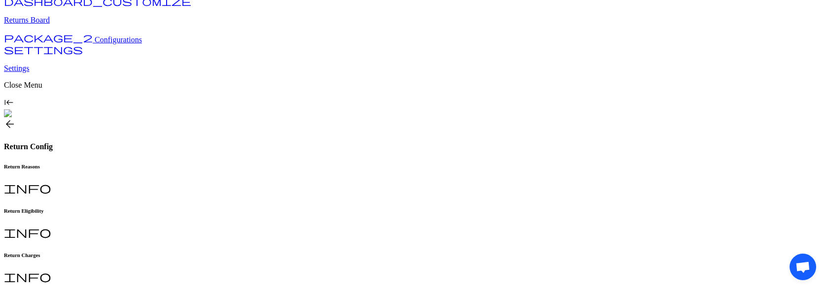
scroll to position [44, 0]
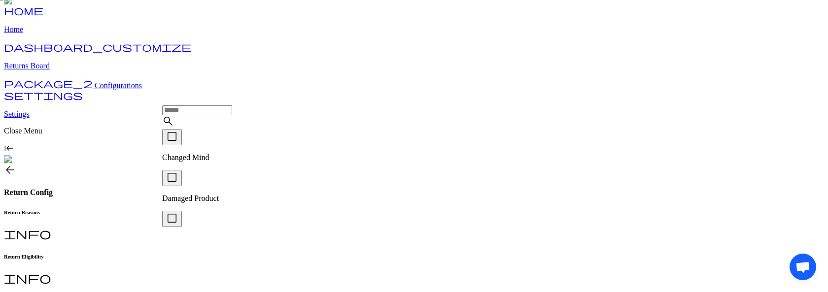
scroll to position [98, 0]
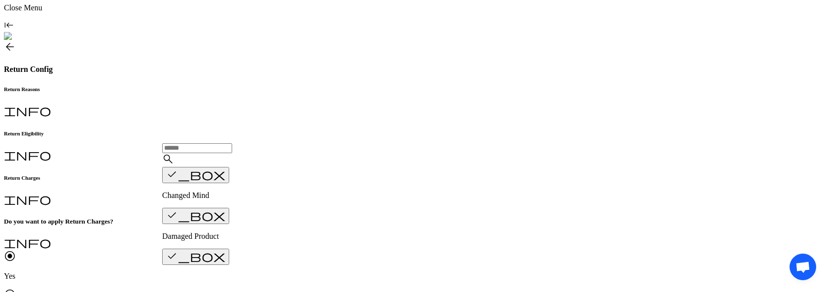
scroll to position [114, 0]
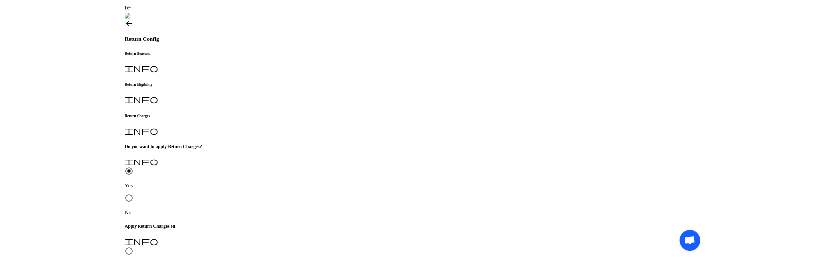
scroll to position [161, 0]
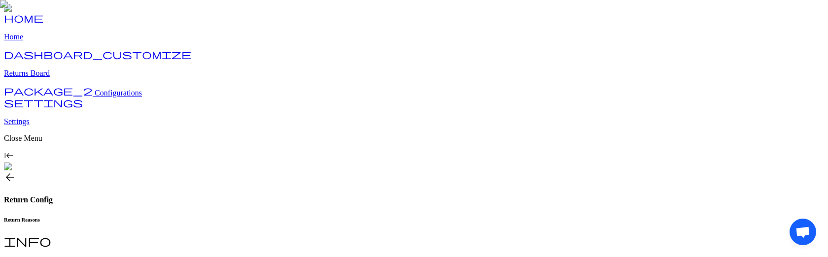
scroll to position [5, 0]
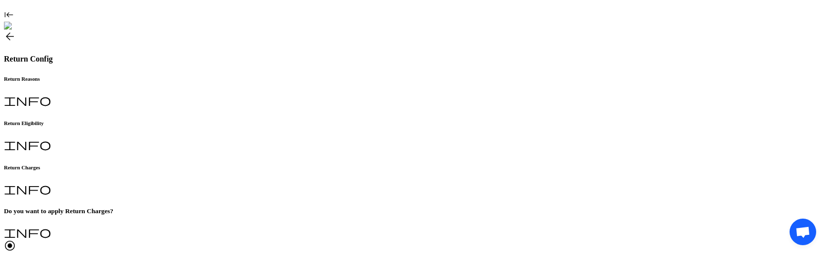
scroll to position [152, 0]
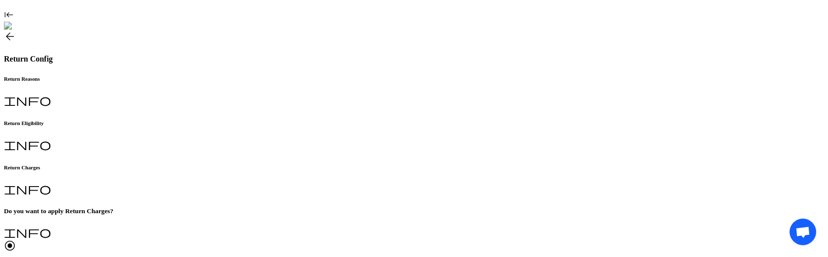
scroll to position [138, 0]
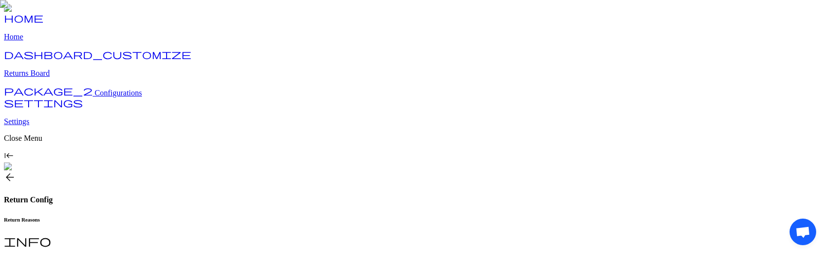
scroll to position [16, 0]
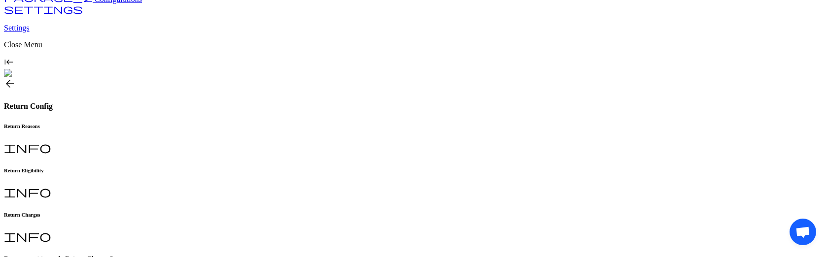
scroll to position [93, 0]
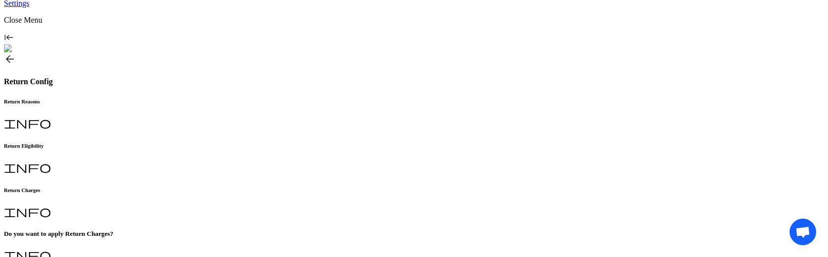
scroll to position [119, 0]
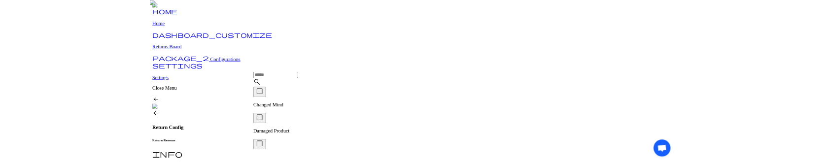
scroll to position [39, 0]
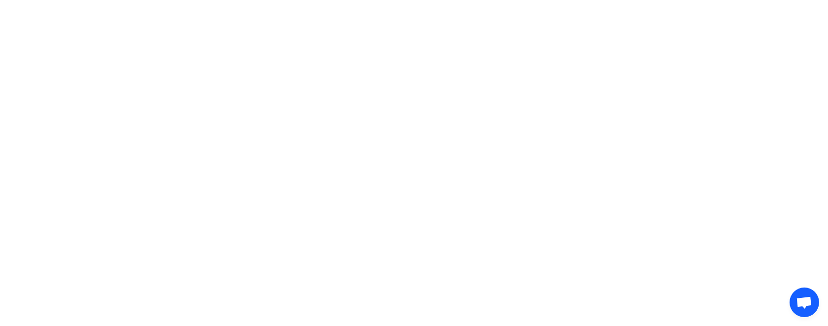
scroll to position [0, 0]
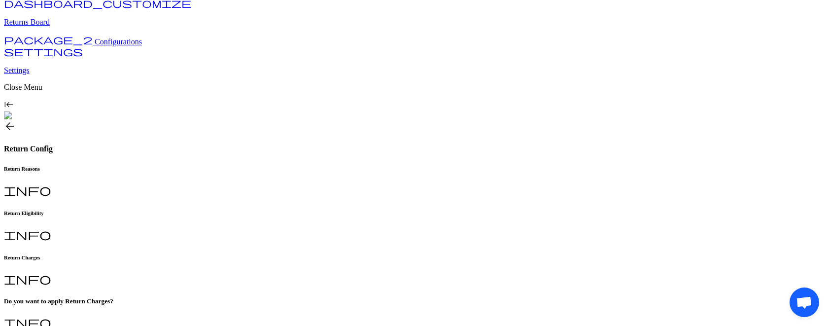
scroll to position [52, 0]
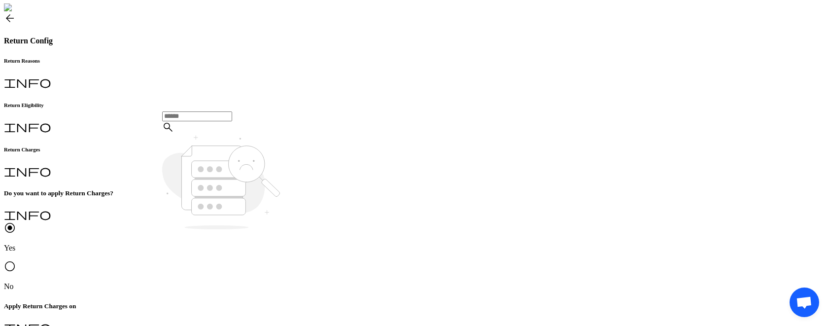
scroll to position [158, 0]
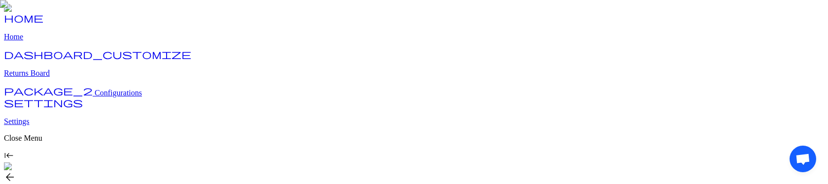
scroll to position [50, 0]
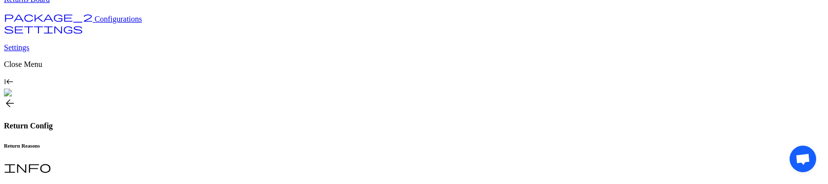
scroll to position [87, 0]
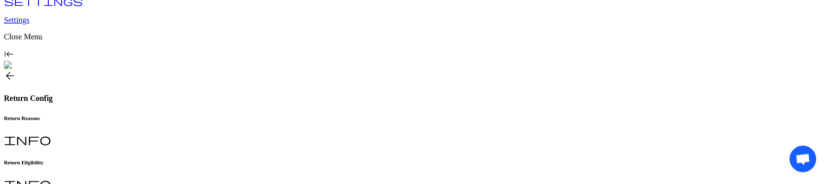
scroll to position [106, 0]
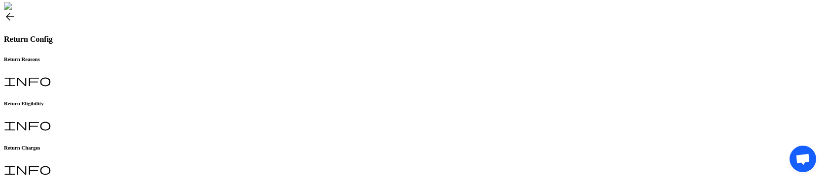
scroll to position [164, 0]
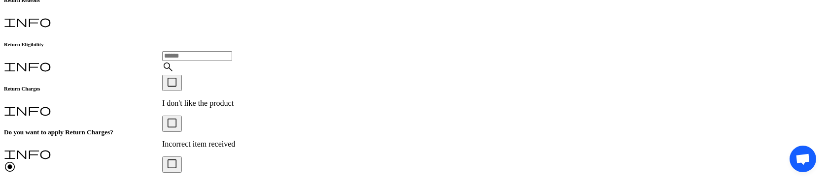
scroll to position [86, 0]
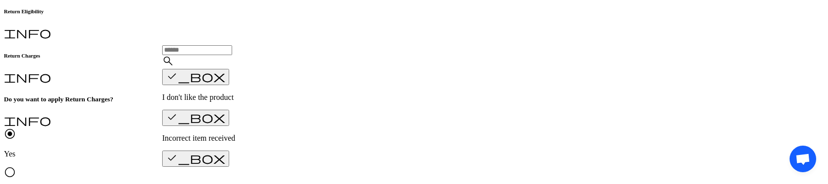
scroll to position [254, 0]
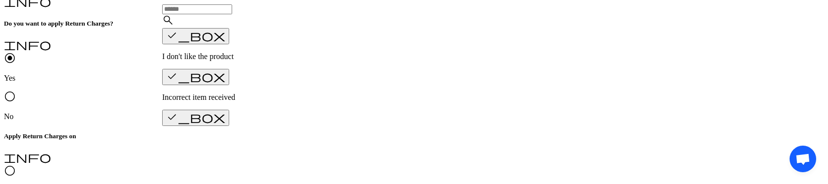
scroll to position [333, 0]
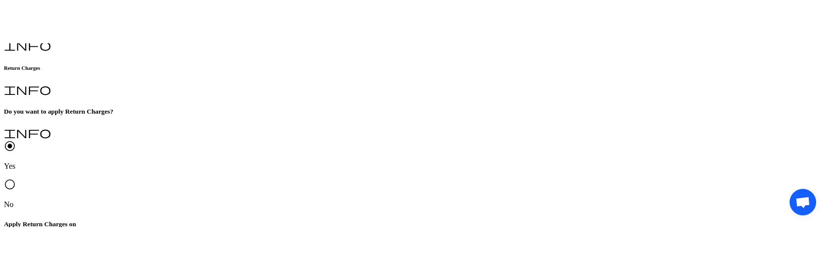
scroll to position [282, 0]
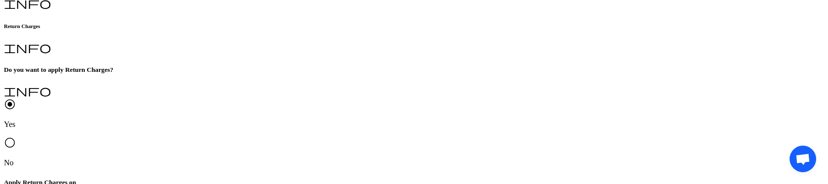
drag, startPoint x: 622, startPoint y: 181, endPoint x: 622, endPoint y: 193, distance: 11.8
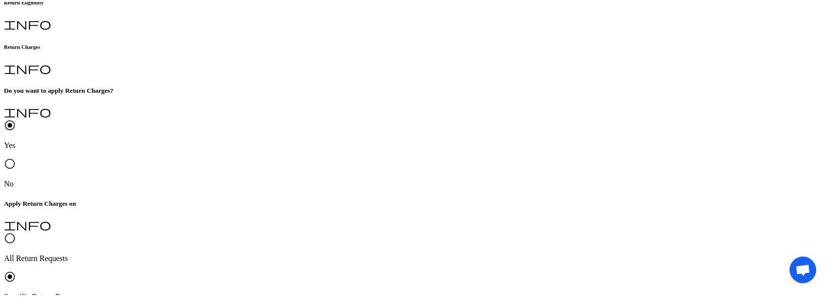
scroll to position [260, 0]
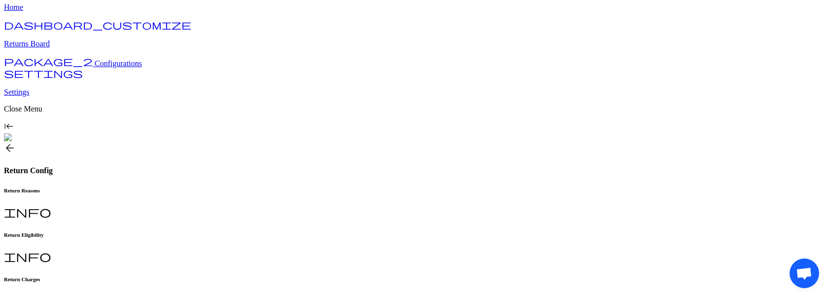
scroll to position [28, 0]
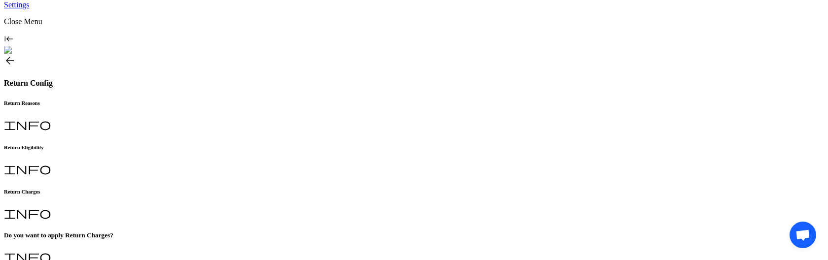
scroll to position [0, 0]
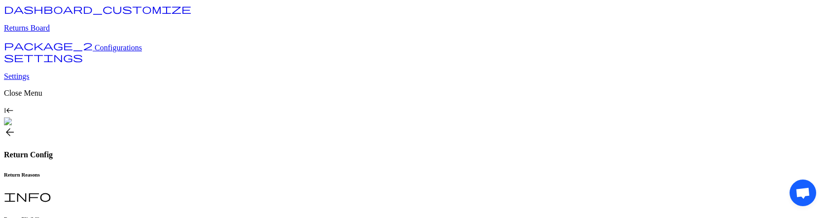
scroll to position [61, 0]
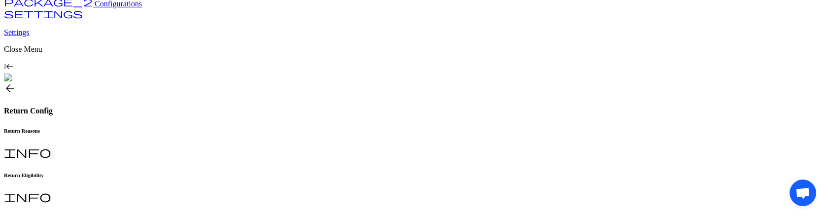
scroll to position [101, 0]
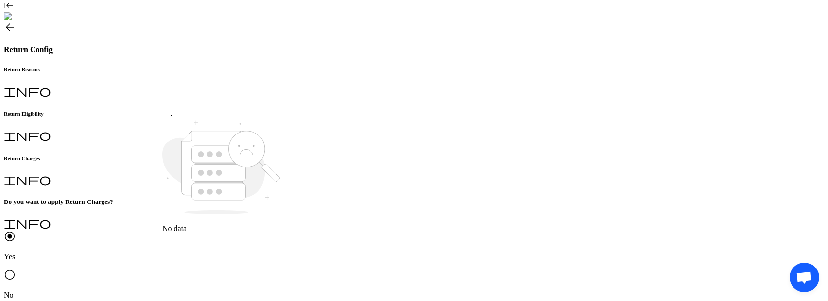
scroll to position [172, 0]
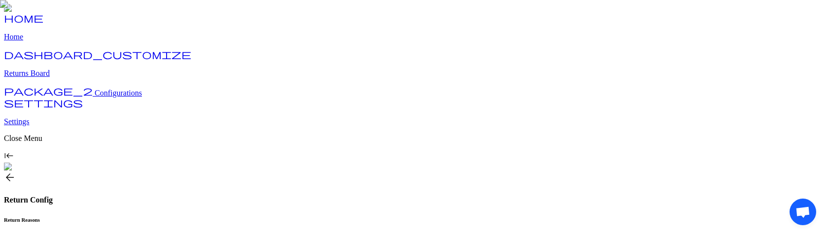
scroll to position [76, 0]
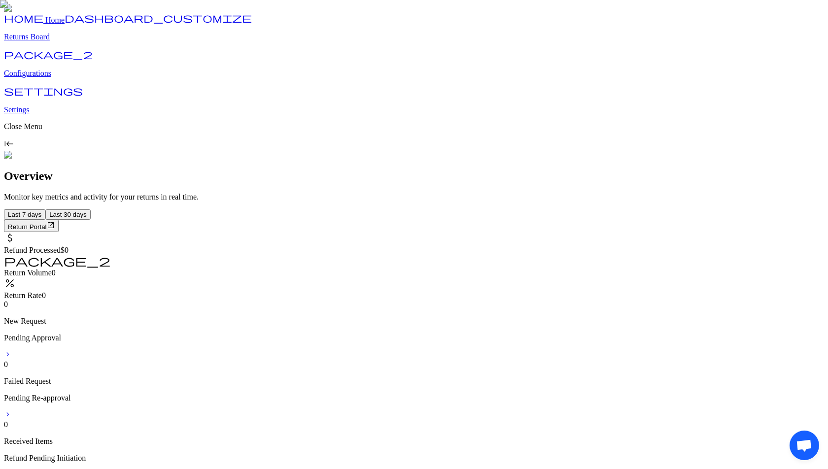
click at [43, 78] on p "Configurations" at bounding box center [414, 73] width 820 height 9
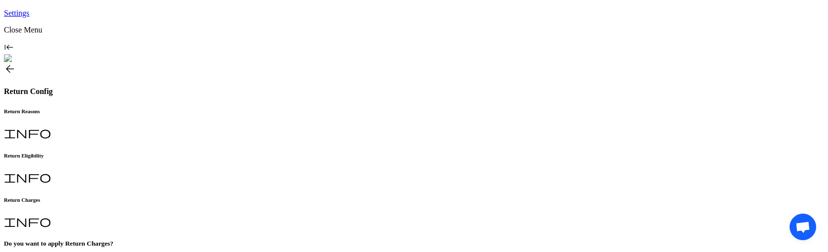
scroll to position [114, 0]
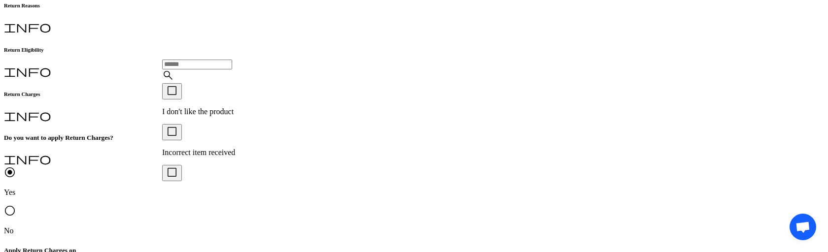
scroll to position [211, 0]
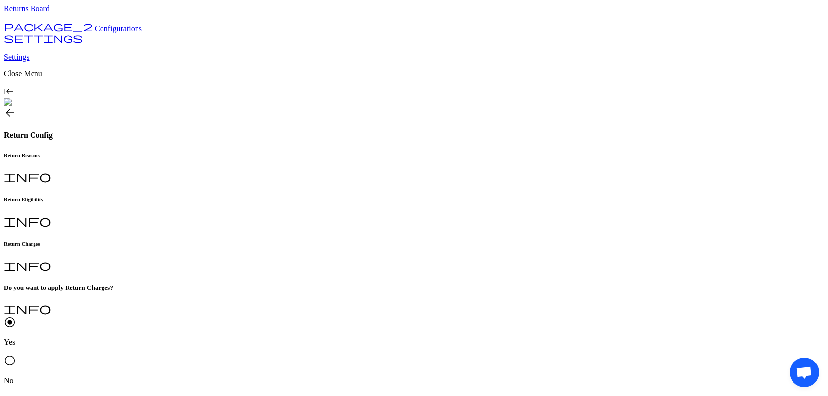
scroll to position [63, 0]
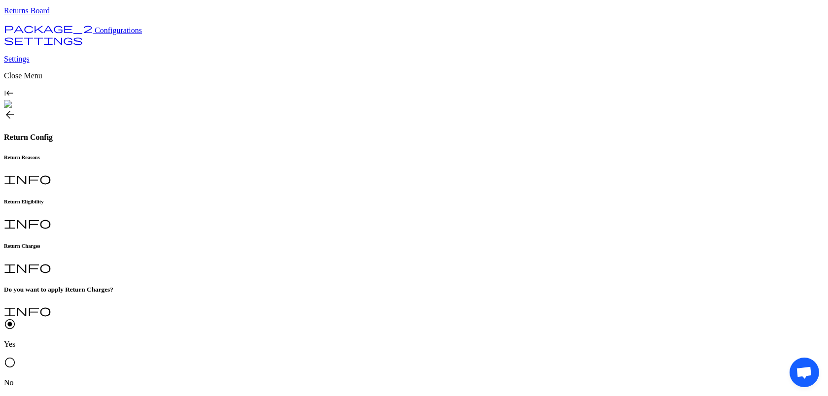
click at [16, 172] on span "radio_button_unchecked" at bounding box center [10, 363] width 12 height 12
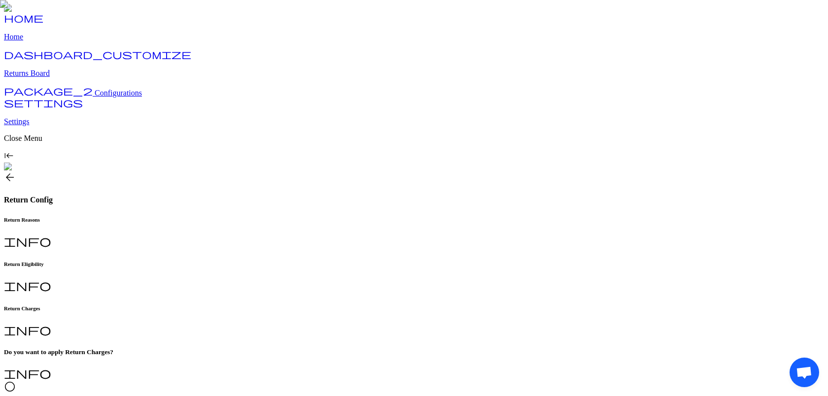
click at [16, 172] on span "radio_button_unchecked" at bounding box center [10, 387] width 12 height 12
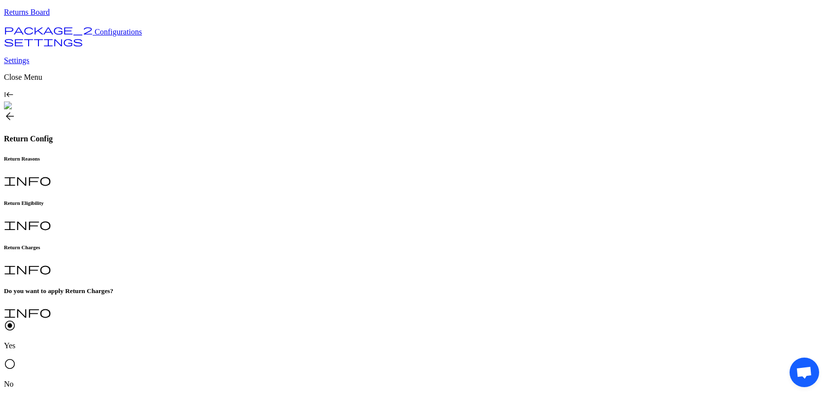
scroll to position [60, 0]
click at [16, 172] on span "radio_button_unchecked" at bounding box center [10, 365] width 12 height 12
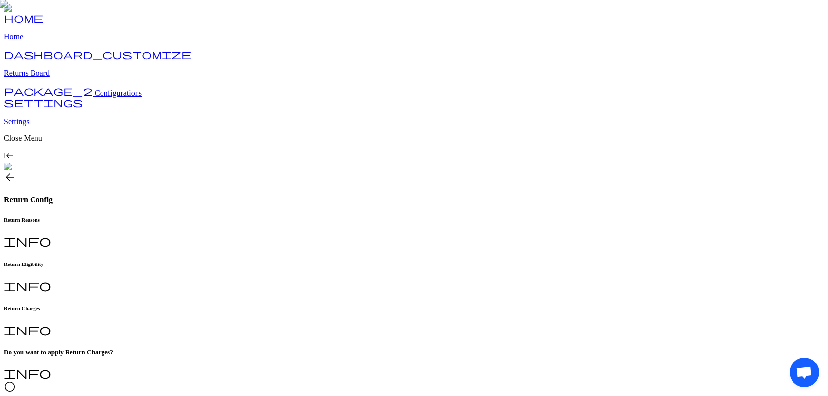
click at [16, 172] on span "radio_button_unchecked" at bounding box center [10, 387] width 12 height 12
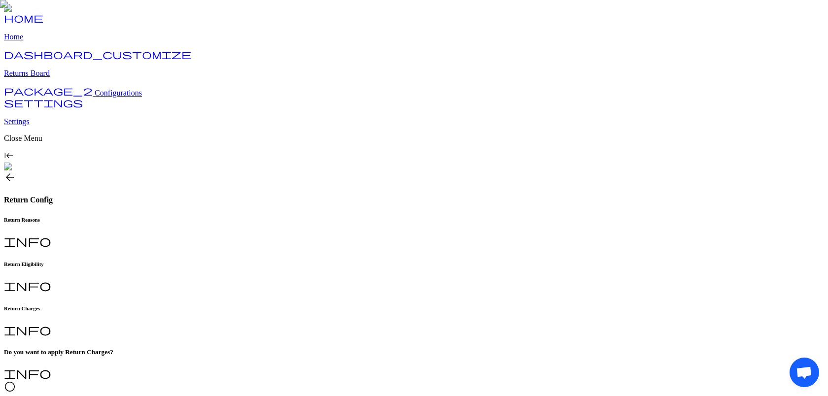
click at [16, 172] on span "radio_button_unchecked" at bounding box center [10, 387] width 12 height 12
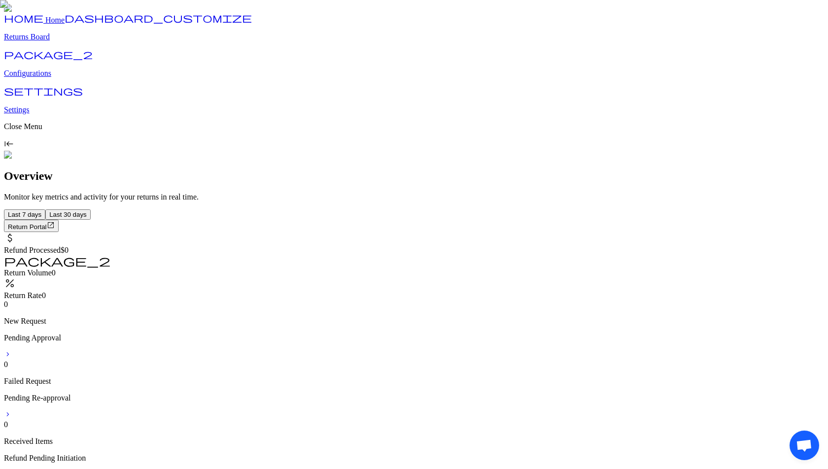
click at [60, 78] on link "package_2 Configurations" at bounding box center [414, 65] width 820 height 26
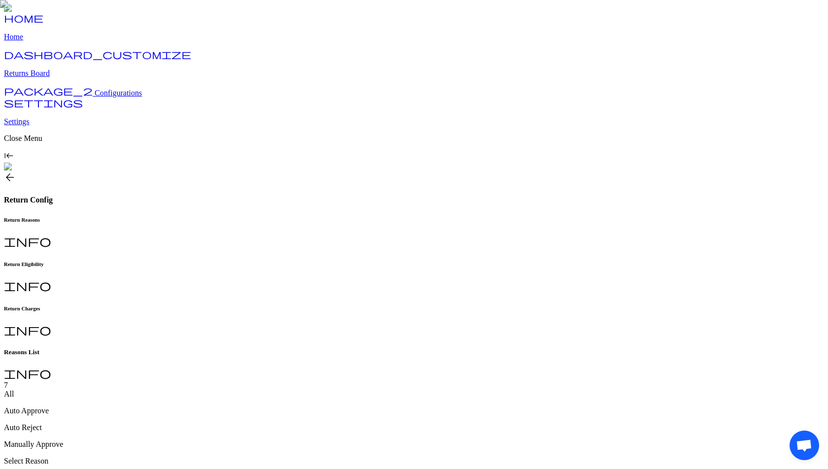
type input "**********"
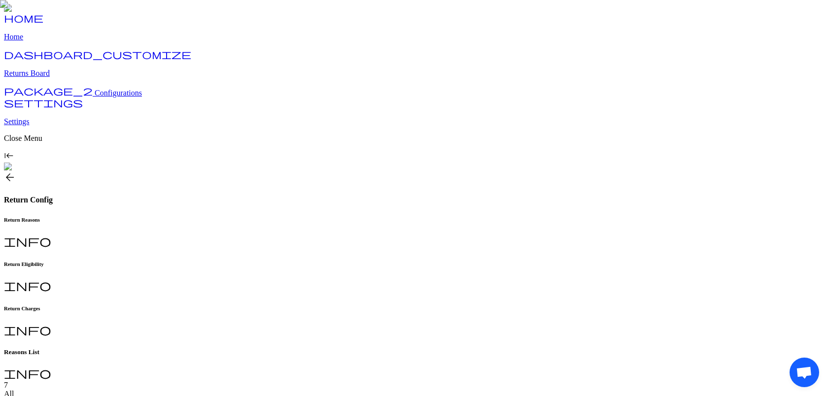
click at [338, 305] on h6 "Return Charges" at bounding box center [414, 308] width 820 height 6
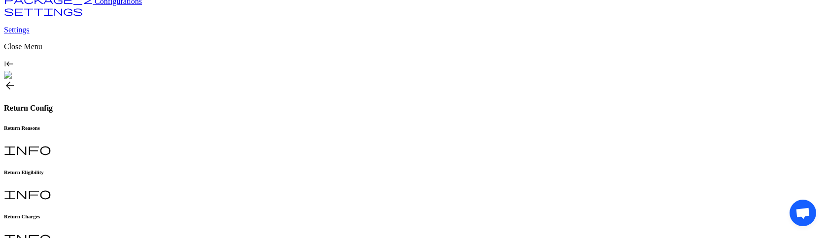
scroll to position [94, 0]
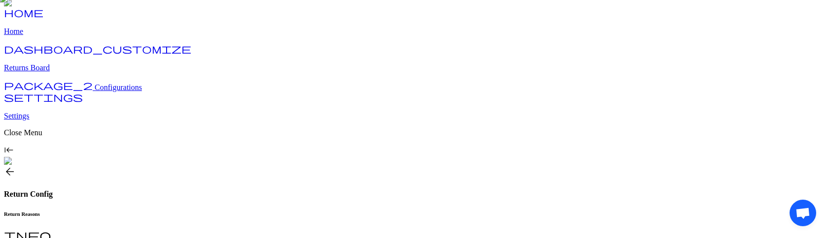
scroll to position [0, 0]
